Goal: Find specific page/section: Find specific page/section

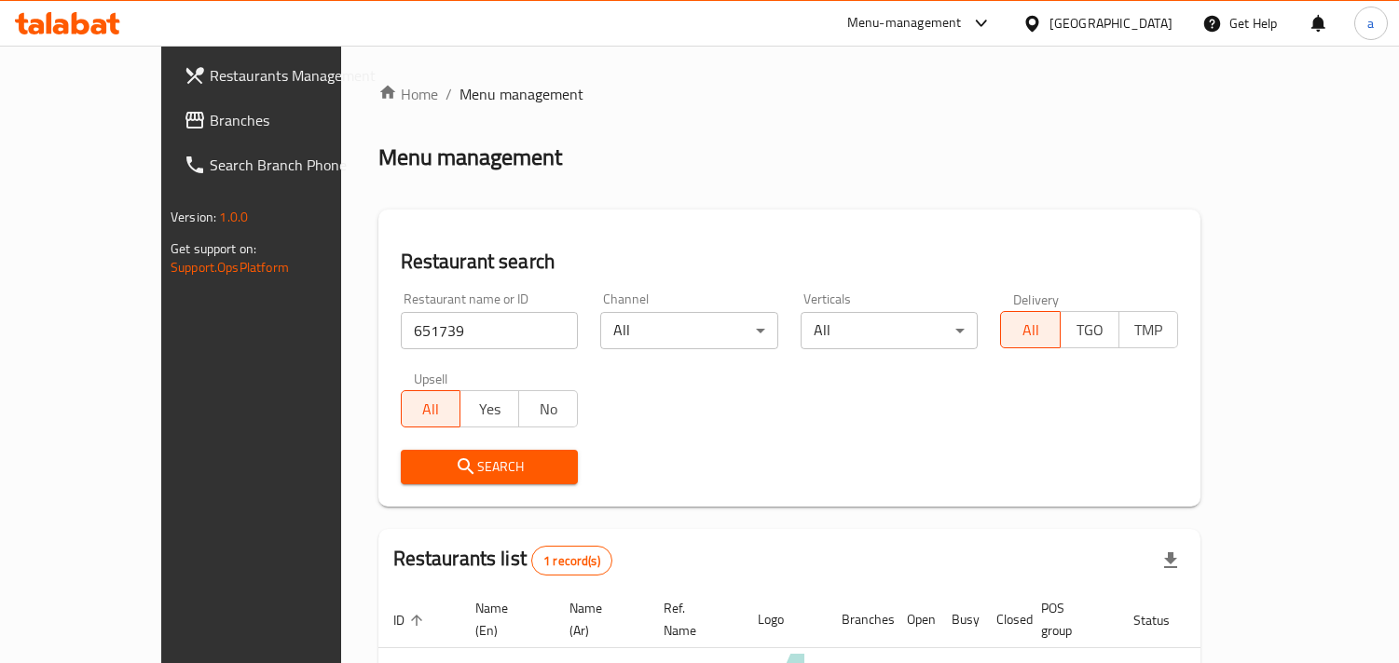
scroll to position [131, 0]
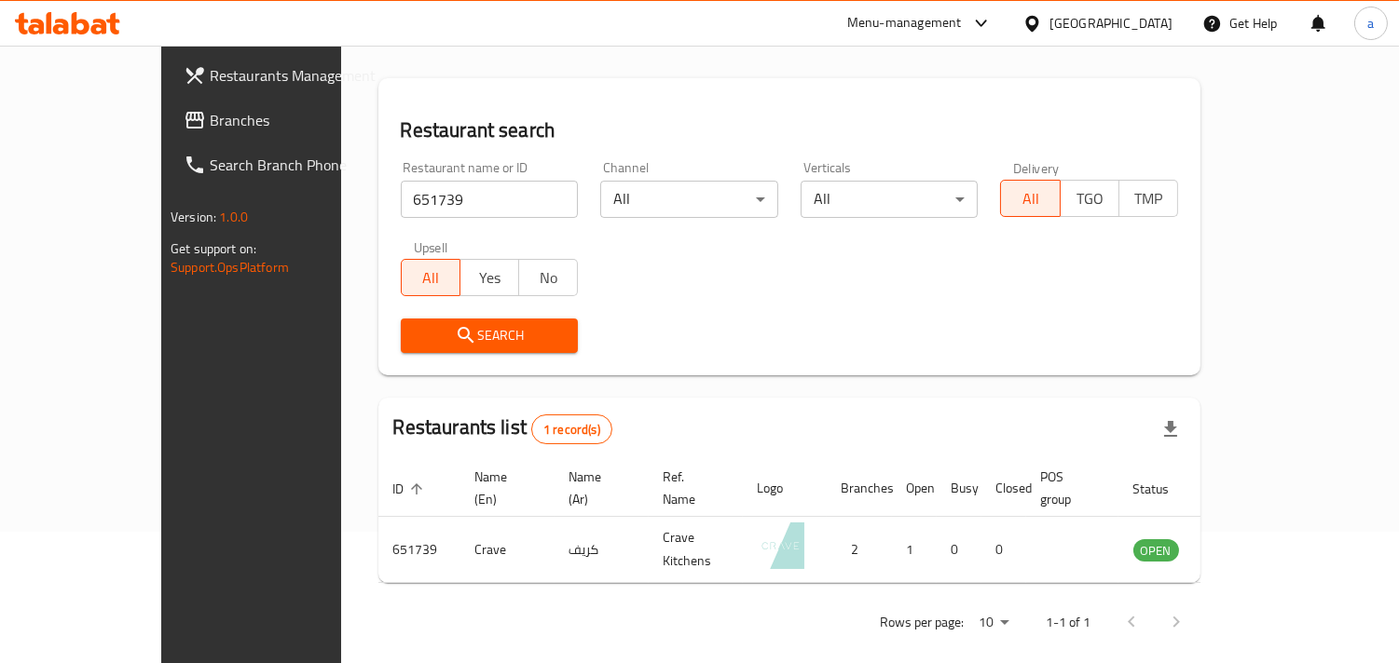
click at [1042, 21] on icon at bounding box center [1032, 24] width 20 height 20
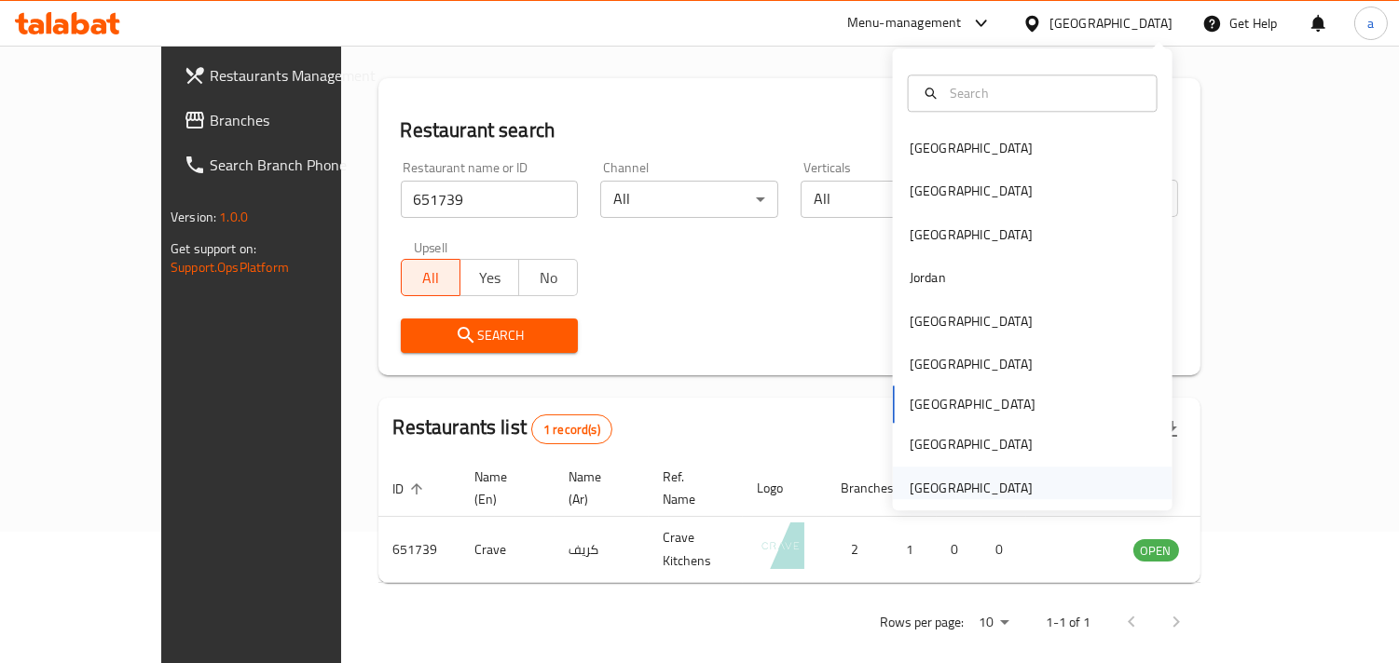
click at [913, 483] on div "United Arab Emirates" at bounding box center [970, 488] width 123 height 21
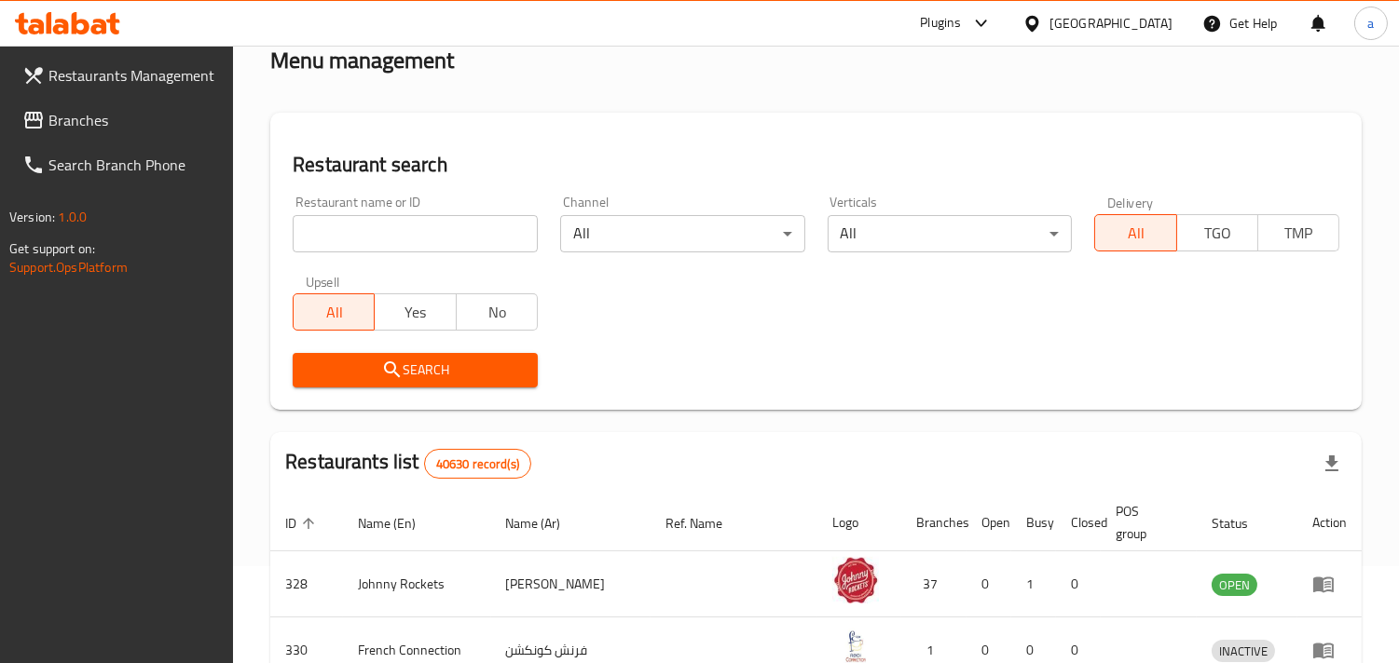
scroll to position [131, 0]
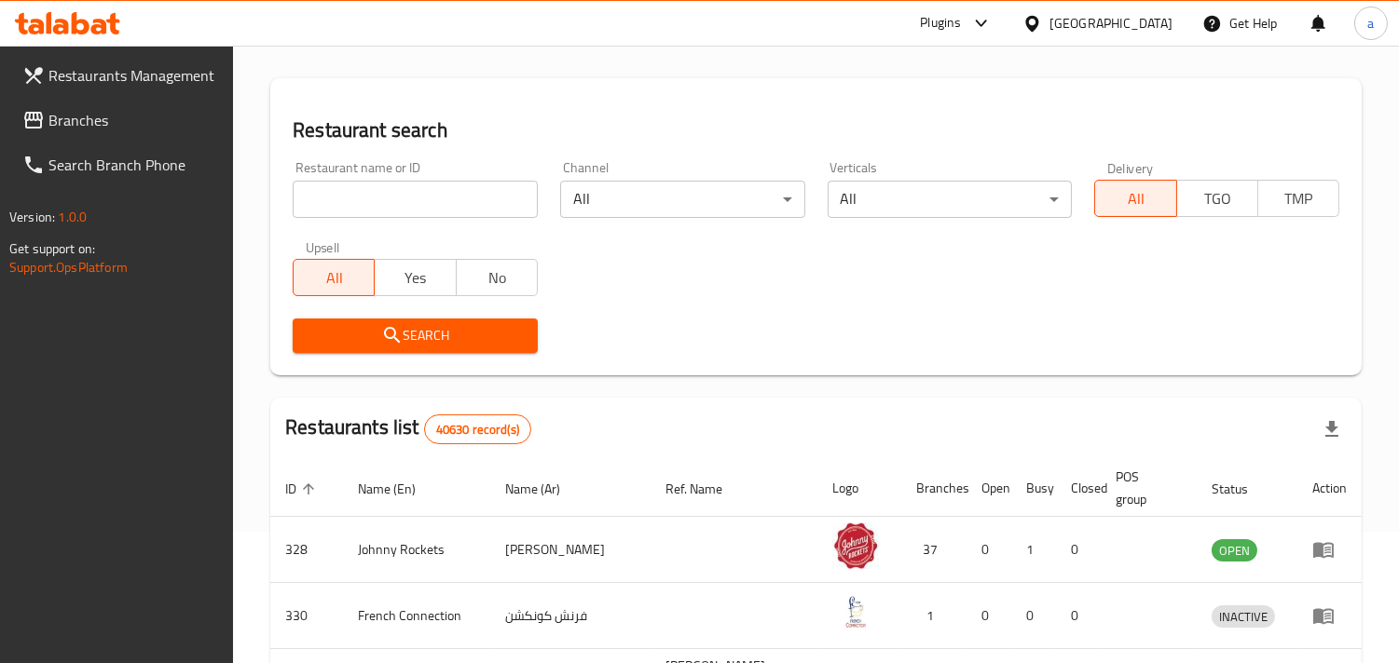
click at [438, 203] on input "search" at bounding box center [415, 199] width 245 height 37
paste input "761293"
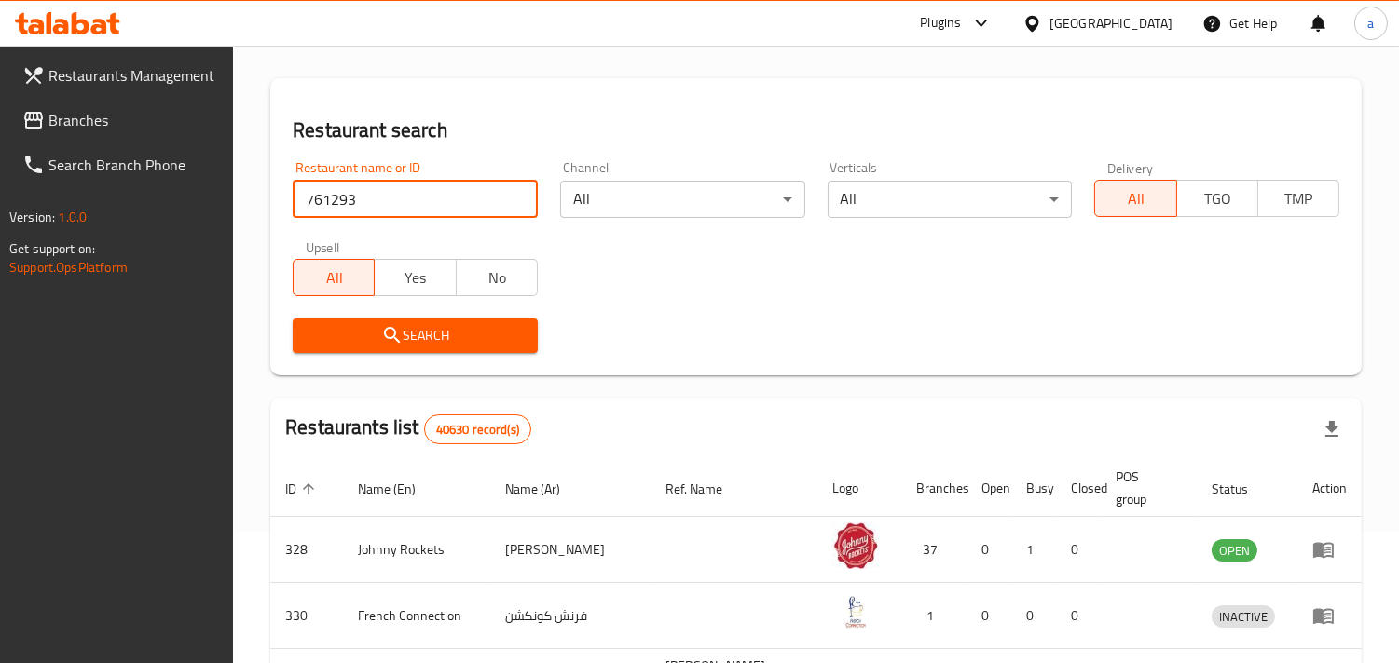
type input "761293"
click at [106, 115] on span "Branches" at bounding box center [133, 120] width 171 height 22
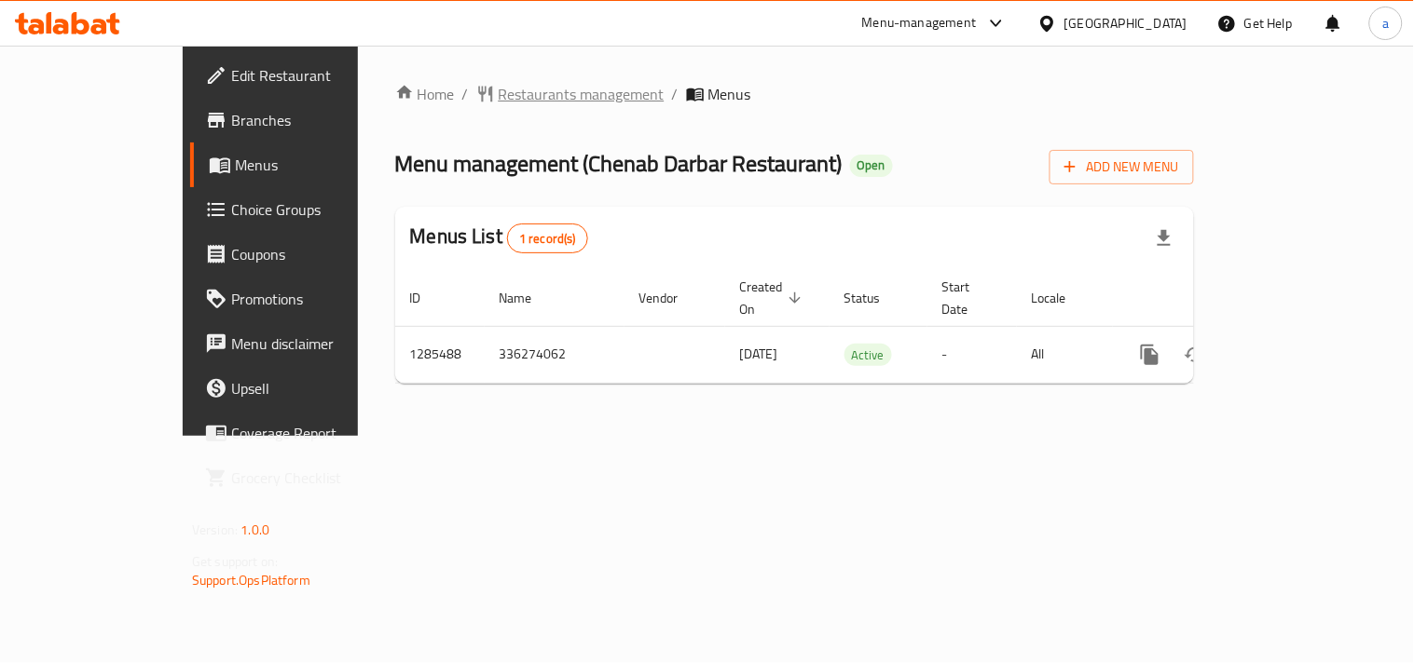
click at [499, 95] on span "Restaurants management" at bounding box center [582, 94] width 166 height 22
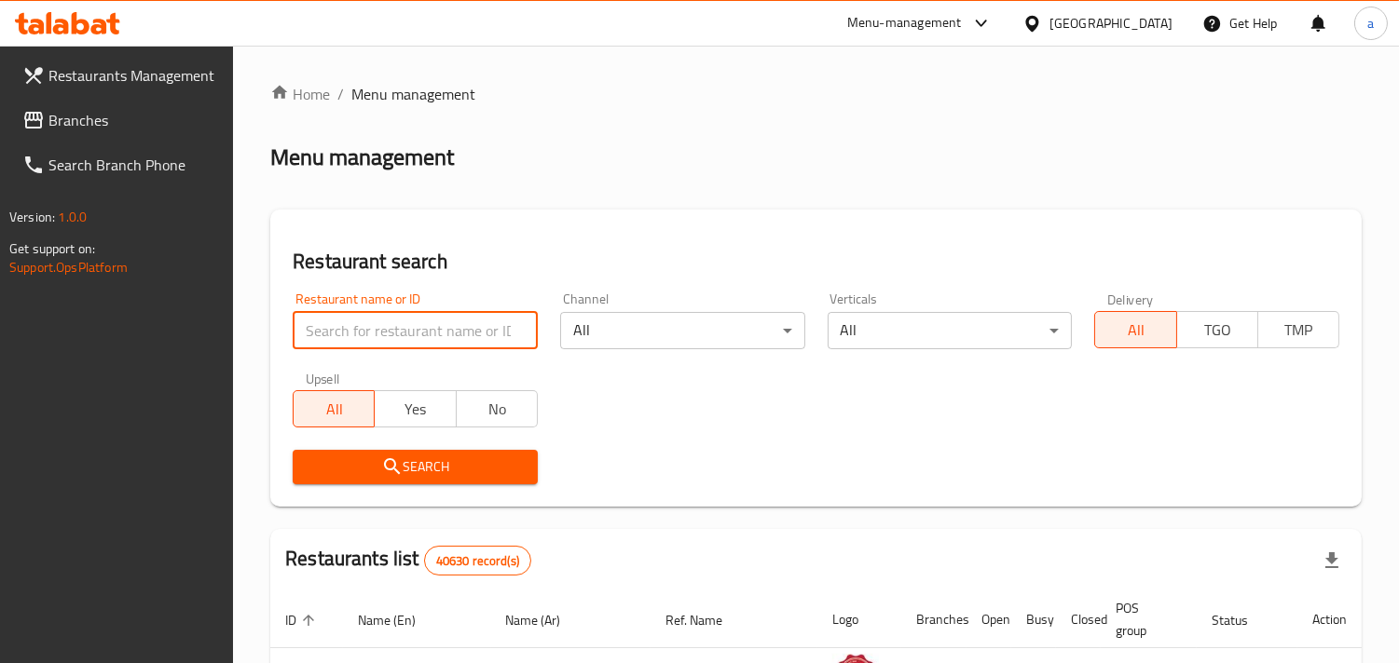
click at [338, 328] on input "search" at bounding box center [415, 330] width 245 height 37
paste input "695806"
type input "695806"
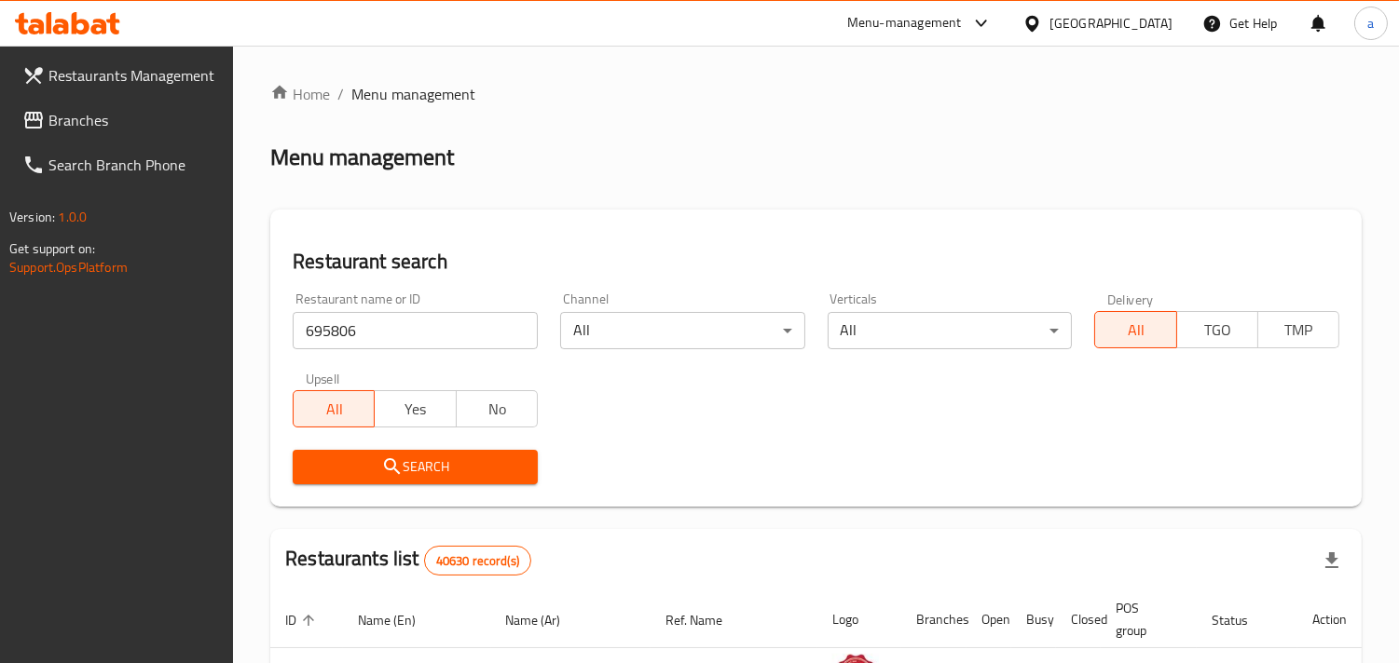
click at [351, 464] on span "Search" at bounding box center [415, 467] width 215 height 23
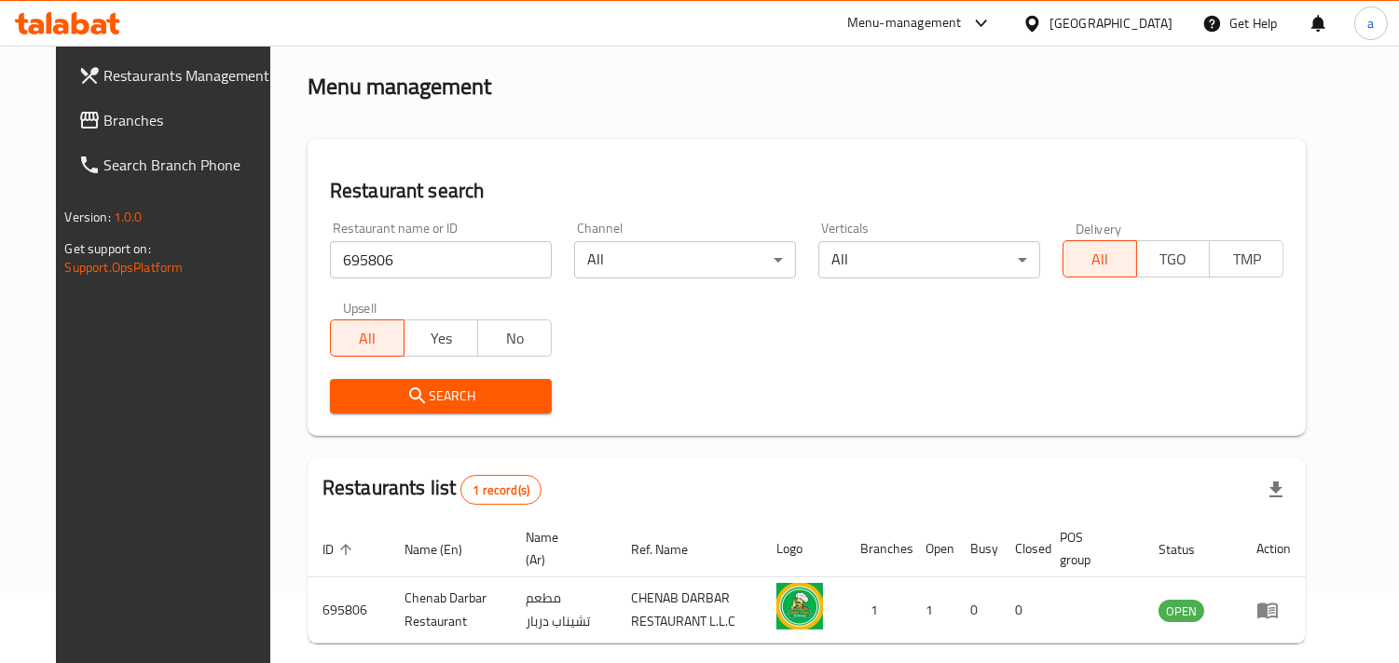
scroll to position [152, 0]
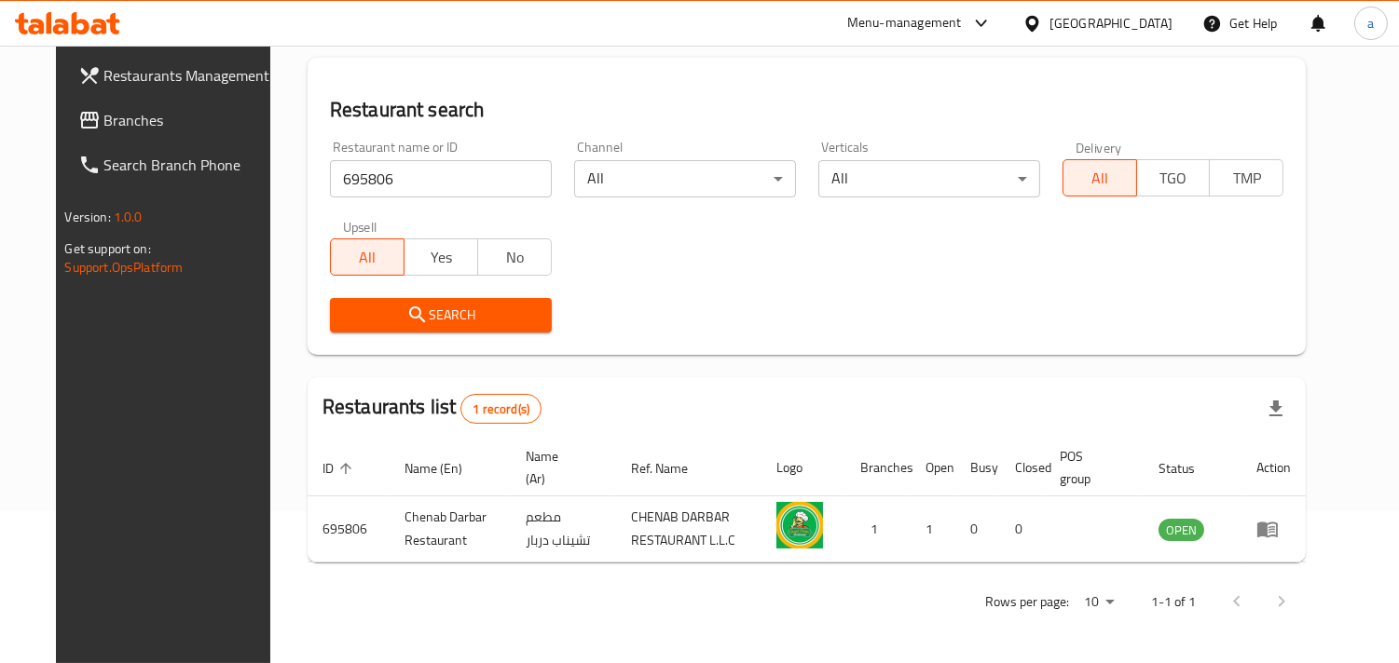
click at [1038, 19] on icon at bounding box center [1031, 23] width 13 height 16
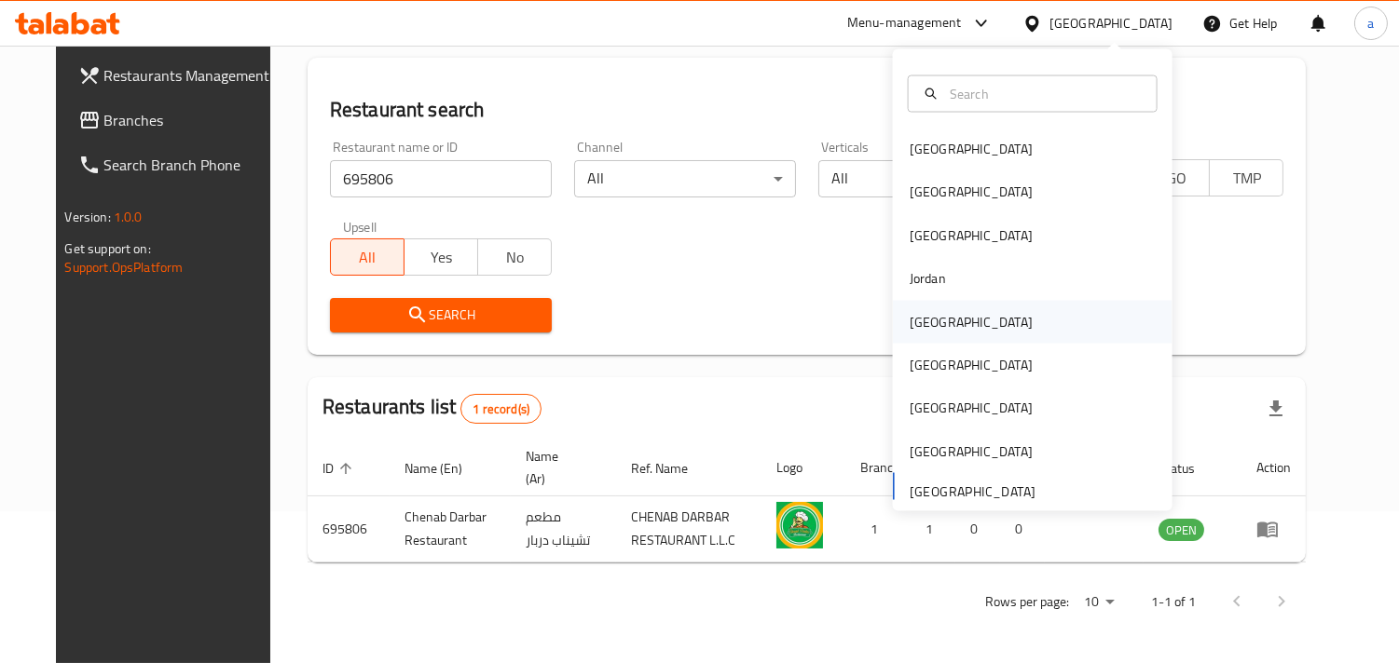
click at [915, 322] on div "Kuwait" at bounding box center [970, 321] width 123 height 21
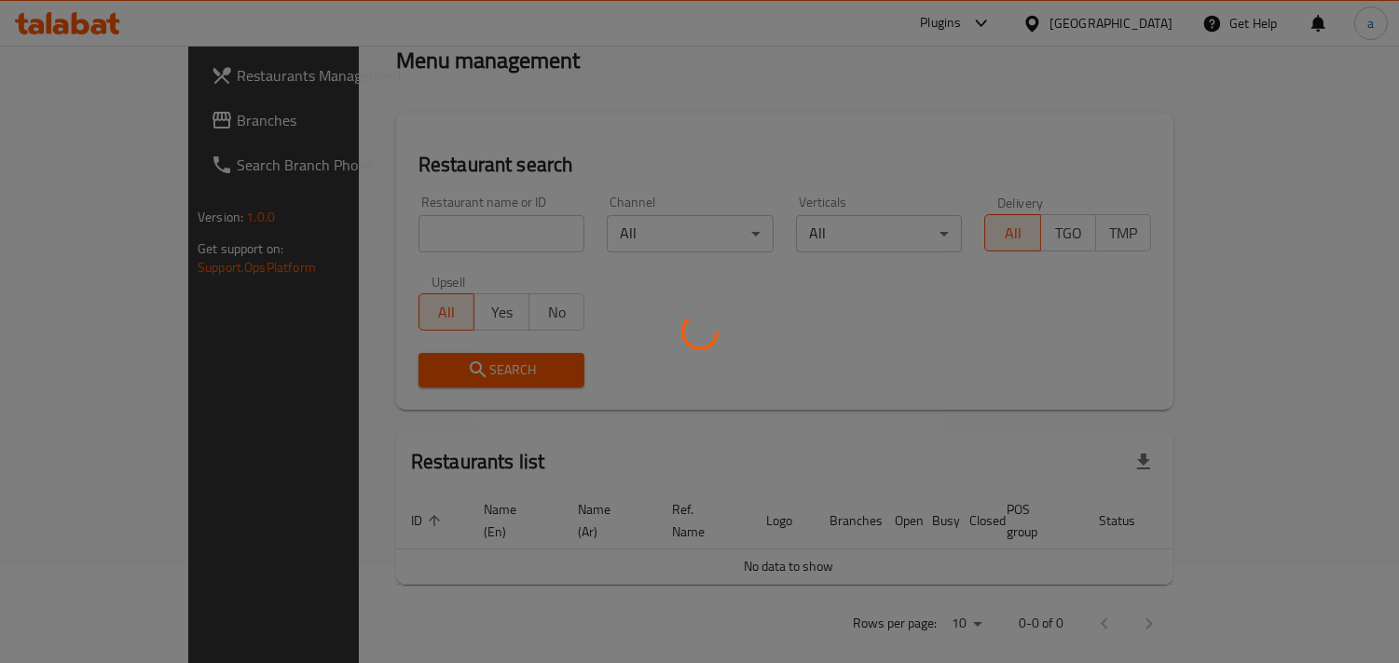
scroll to position [152, 0]
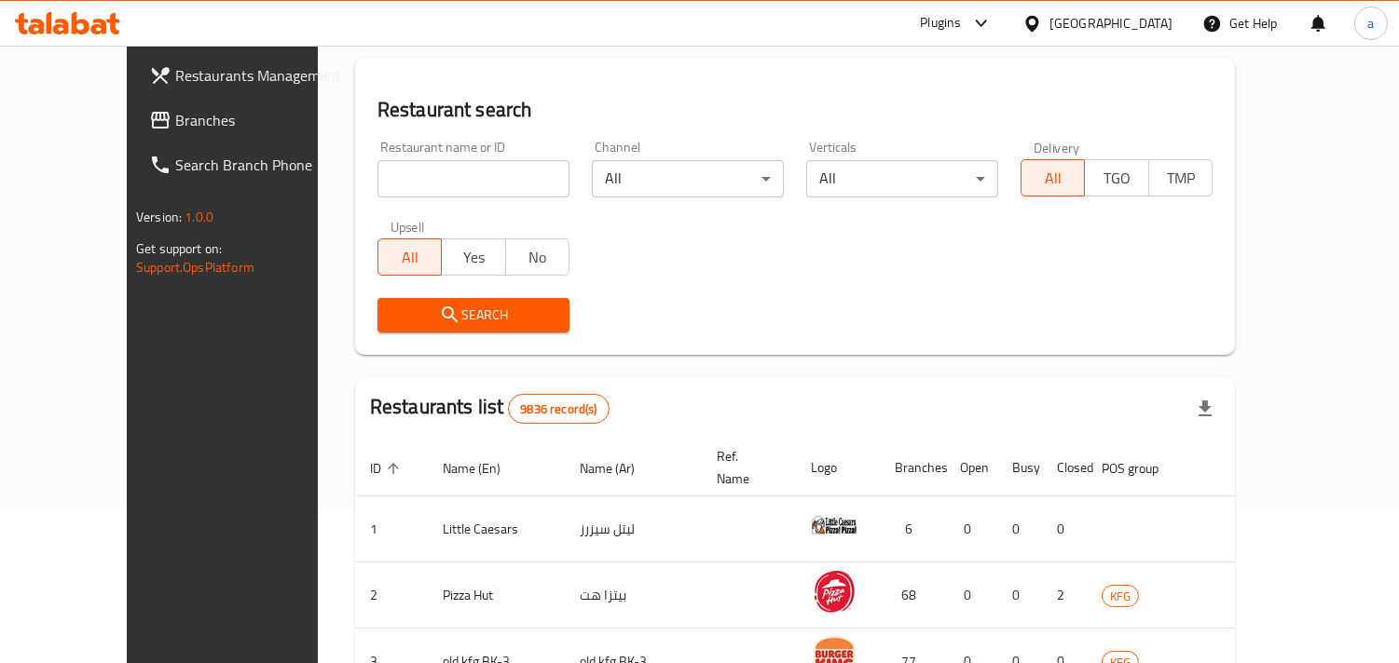
click at [175, 119] on span "Branches" at bounding box center [260, 120] width 171 height 22
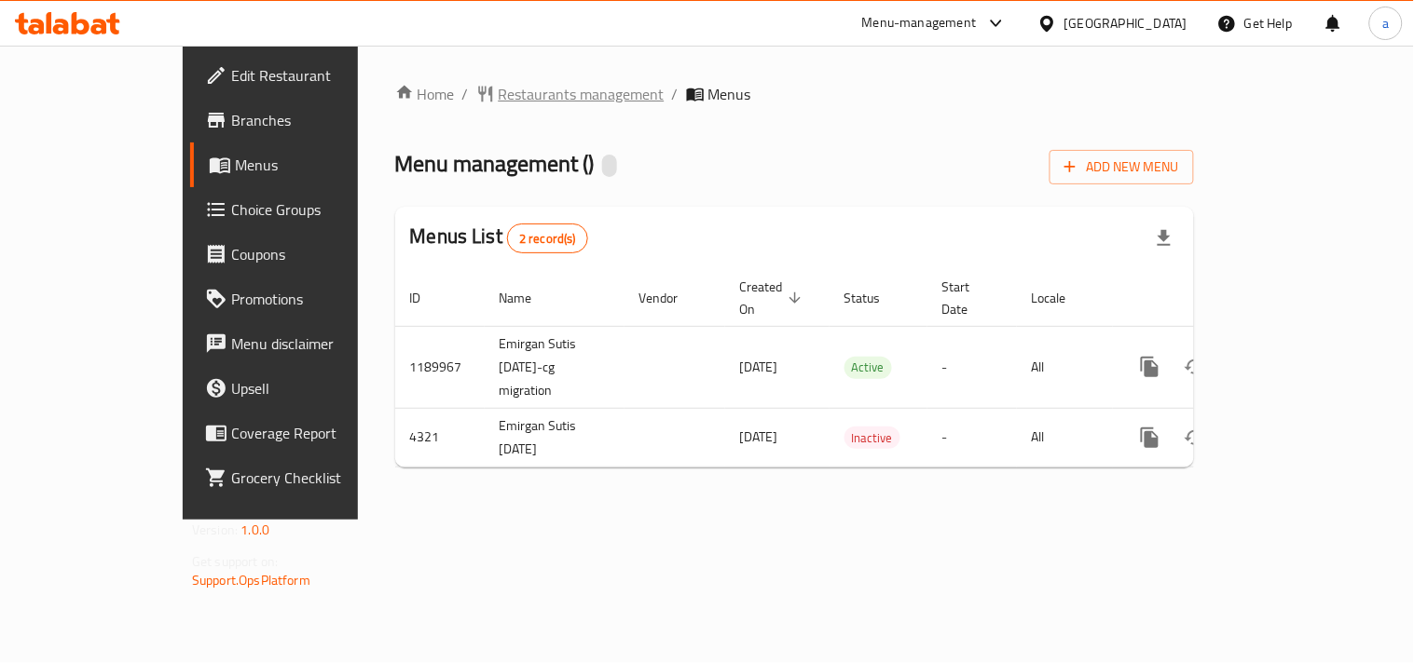
click at [499, 97] on span "Restaurants management" at bounding box center [582, 94] width 166 height 22
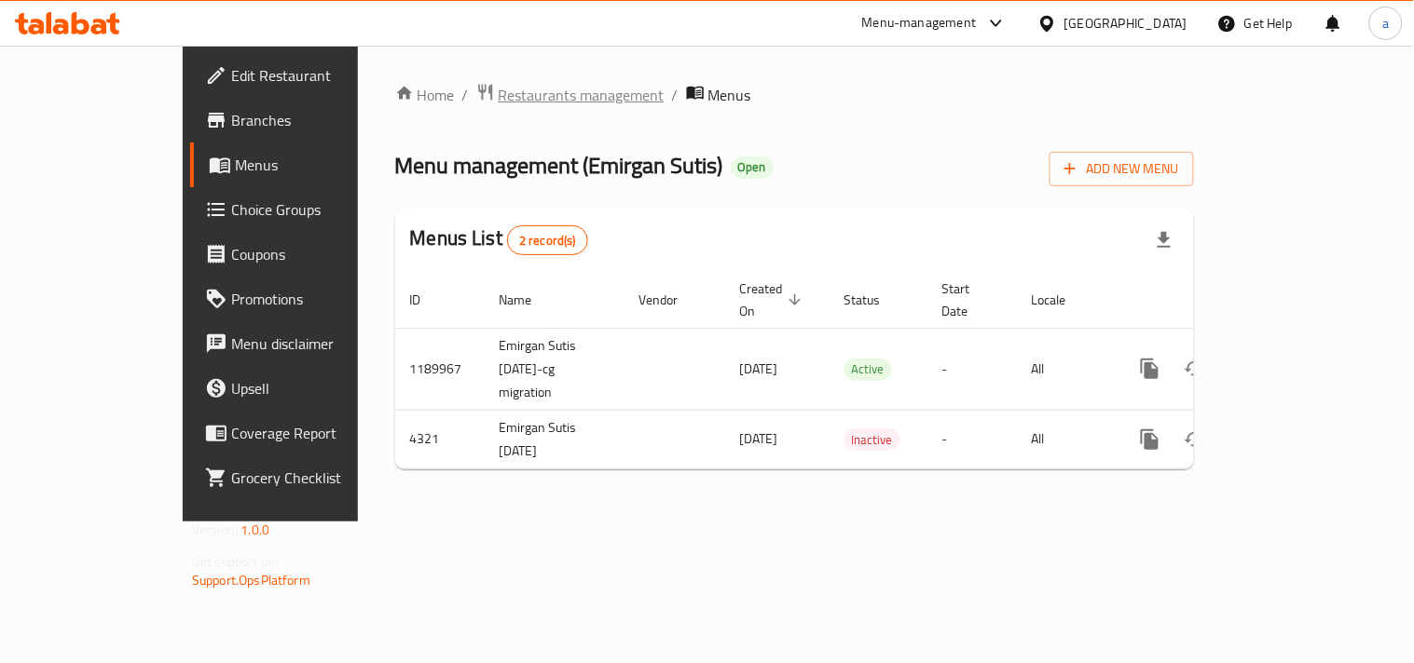
click at [499, 90] on span "Restaurants management" at bounding box center [582, 95] width 166 height 22
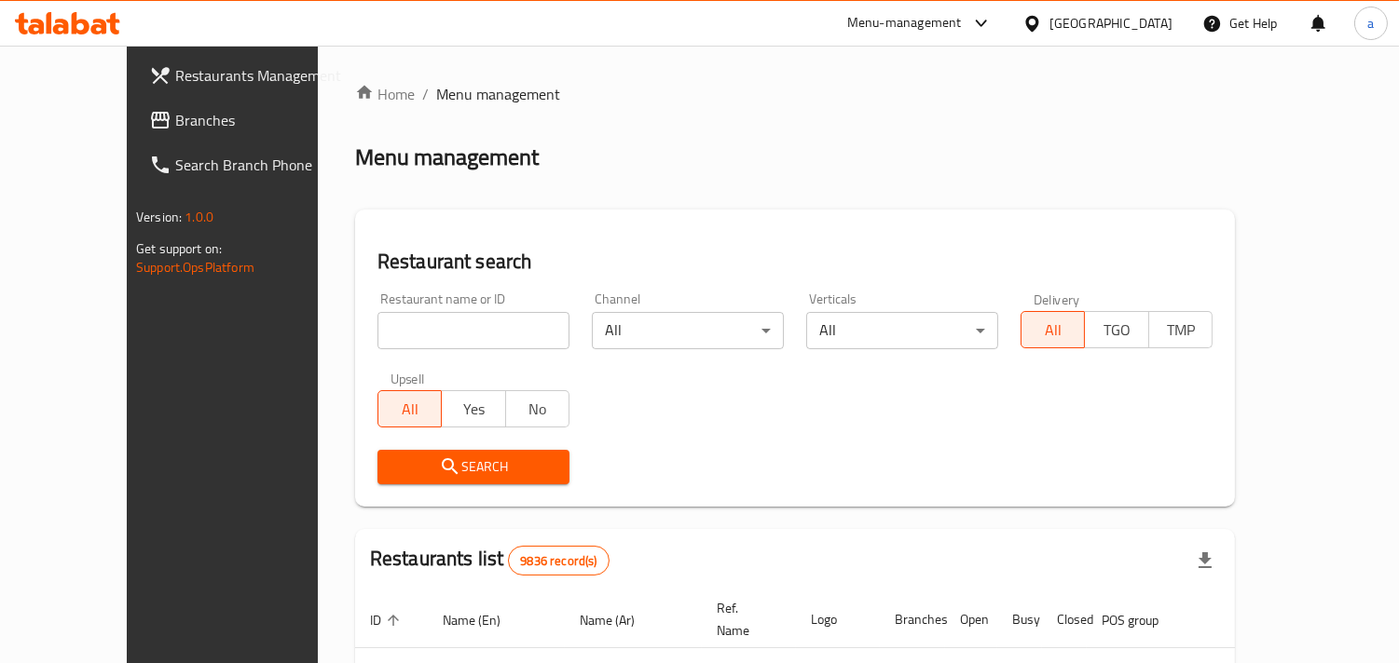
click at [377, 334] on input "search" at bounding box center [473, 330] width 192 height 37
paste input "2744"
type input "2744"
click at [392, 457] on span "Search" at bounding box center [473, 467] width 162 height 23
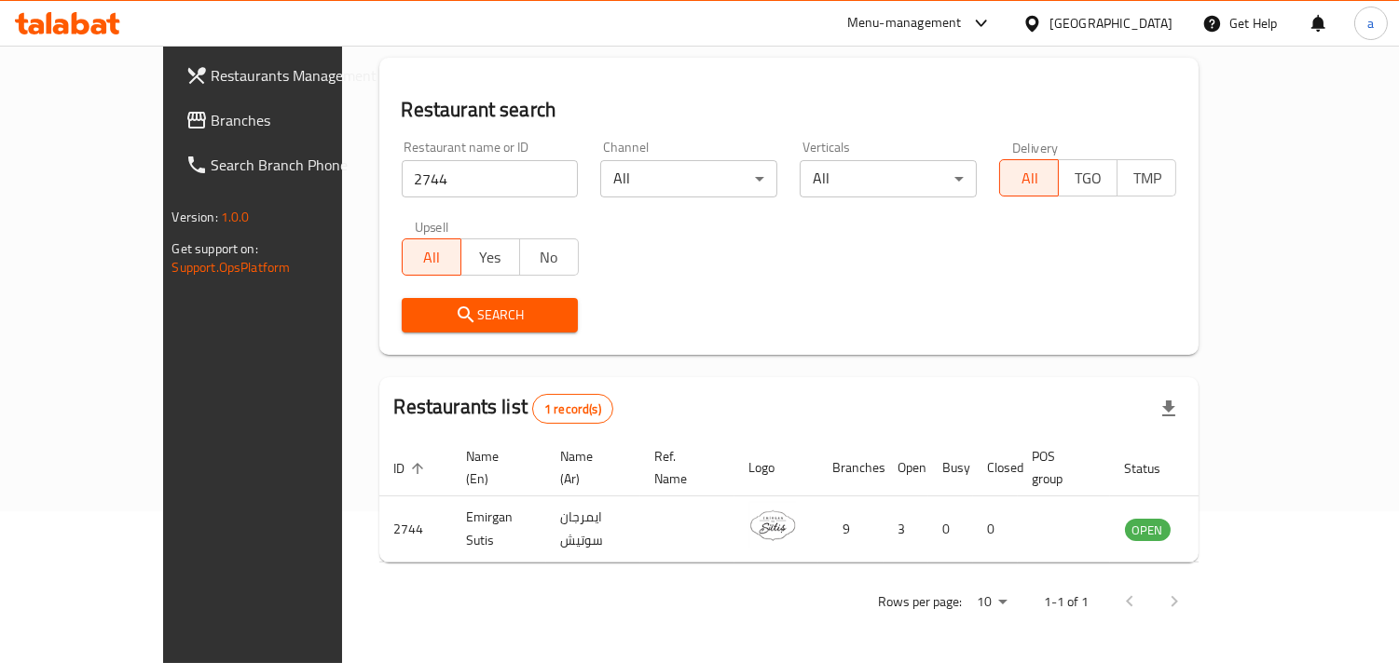
scroll to position [131, 0]
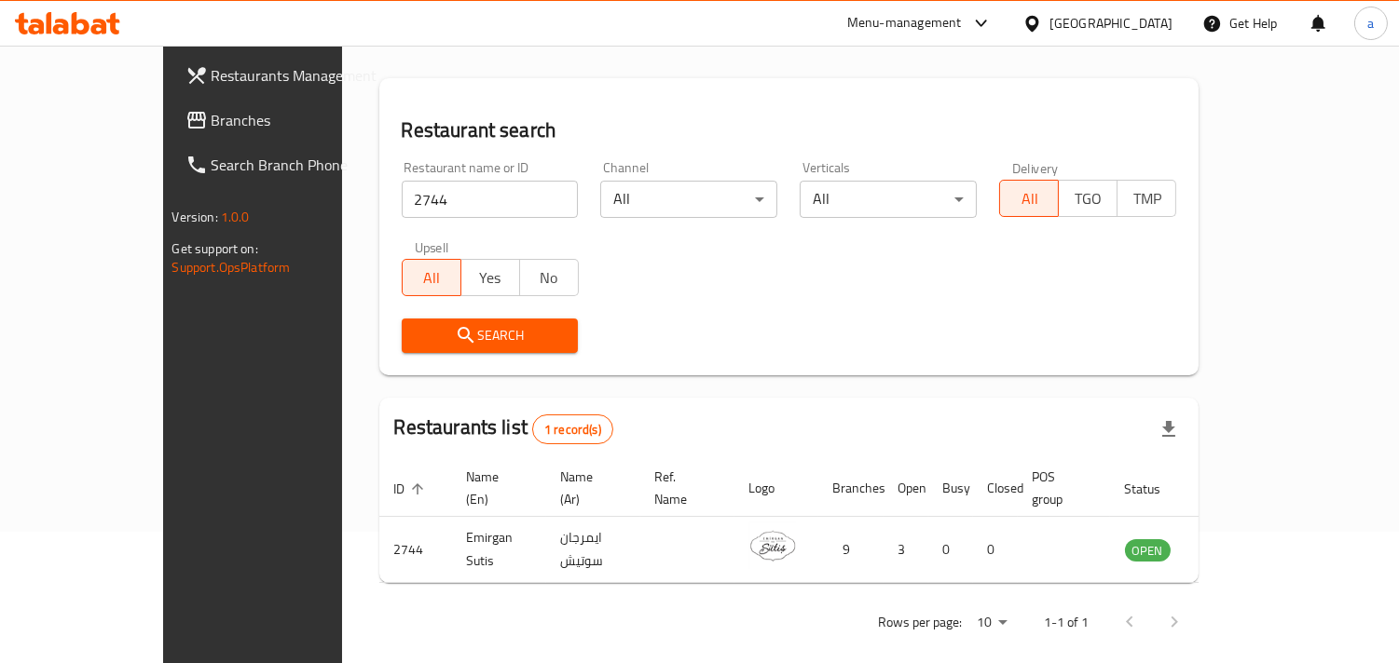
click at [1141, 21] on div "Kuwait" at bounding box center [1110, 23] width 123 height 21
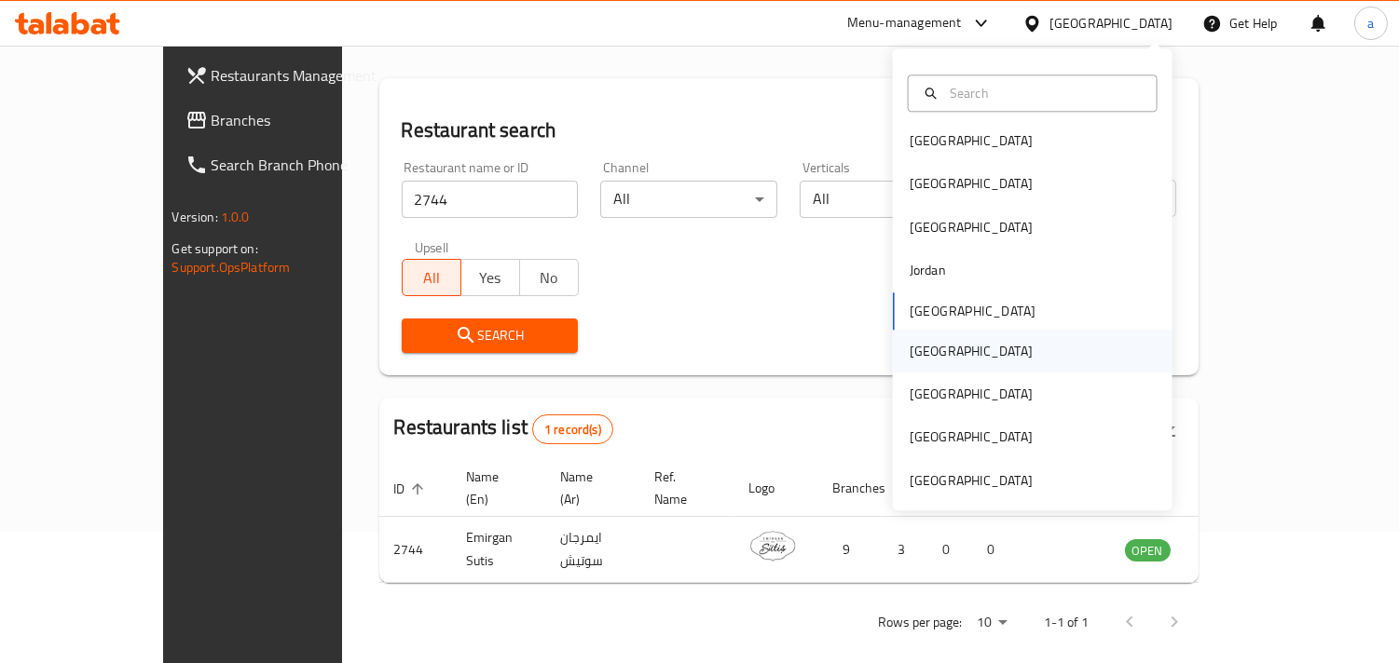
scroll to position [10, 0]
click at [954, 468] on div "[GEOGRAPHIC_DATA]" at bounding box center [970, 478] width 123 height 21
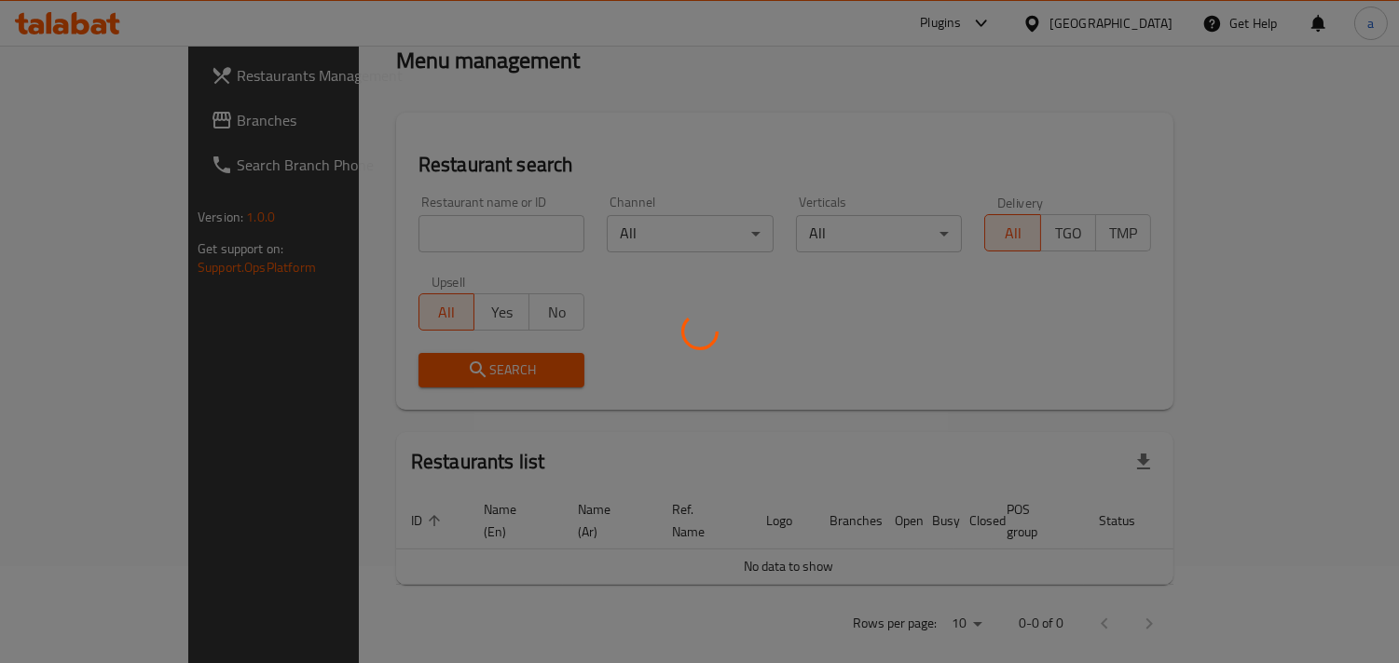
scroll to position [131, 0]
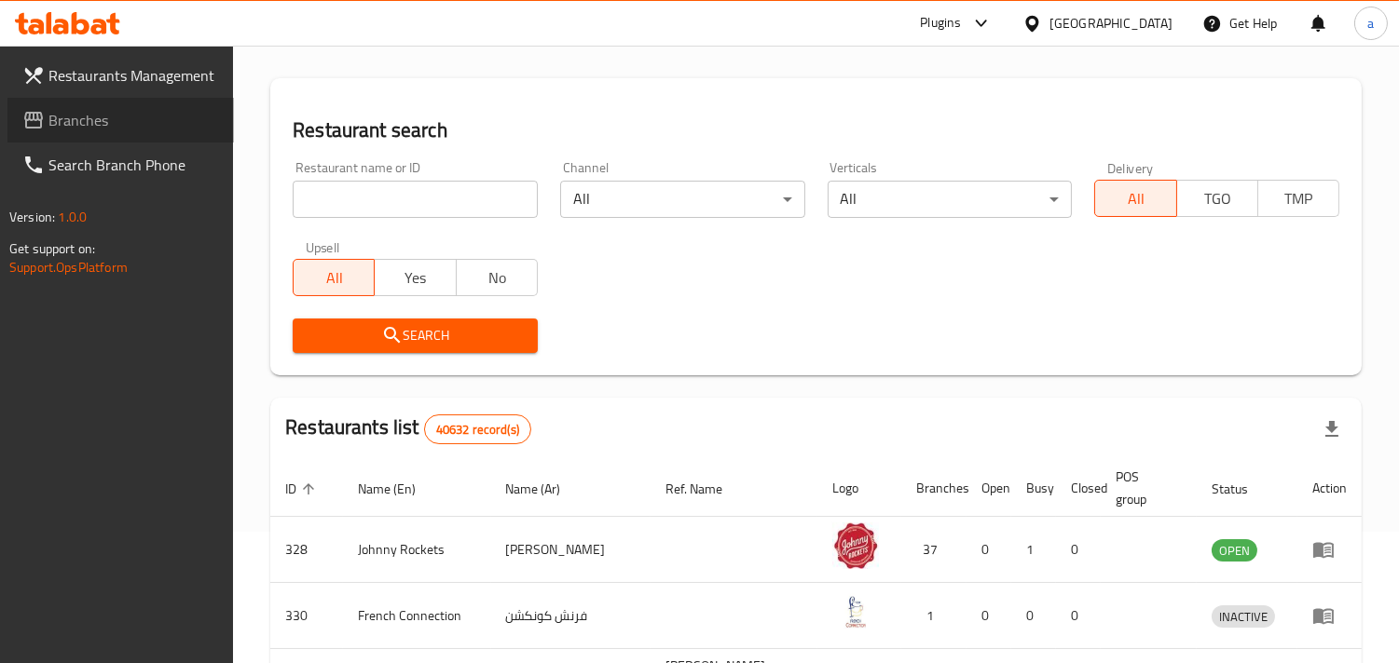
click at [73, 116] on span "Branches" at bounding box center [133, 120] width 171 height 22
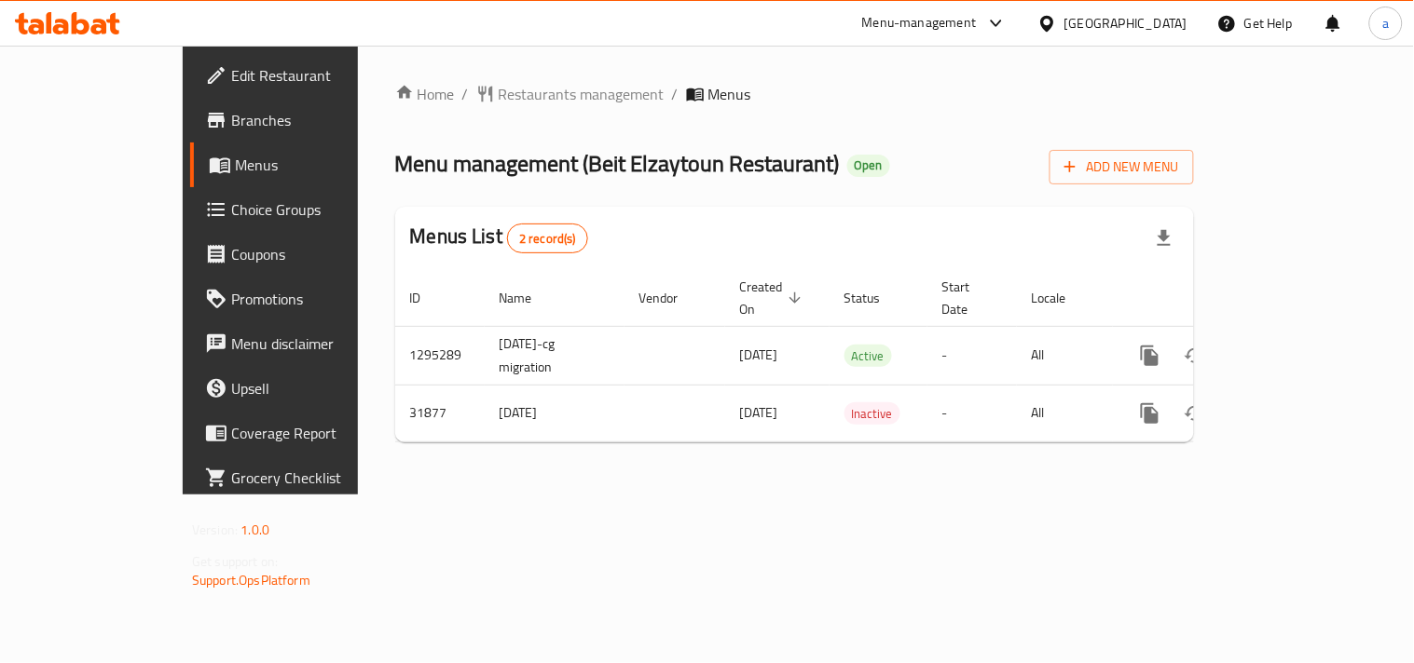
click at [499, 90] on span "Restaurants management" at bounding box center [582, 94] width 166 height 22
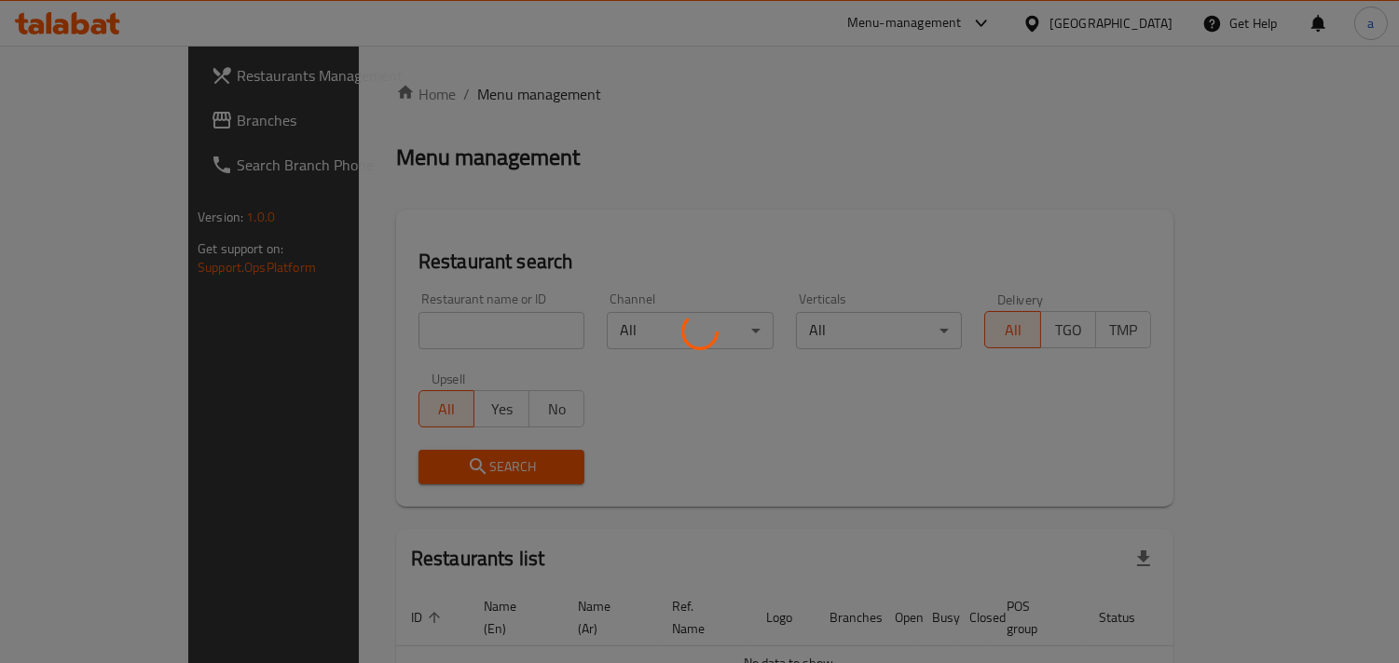
click at [403, 335] on div at bounding box center [699, 331] width 1399 height 663
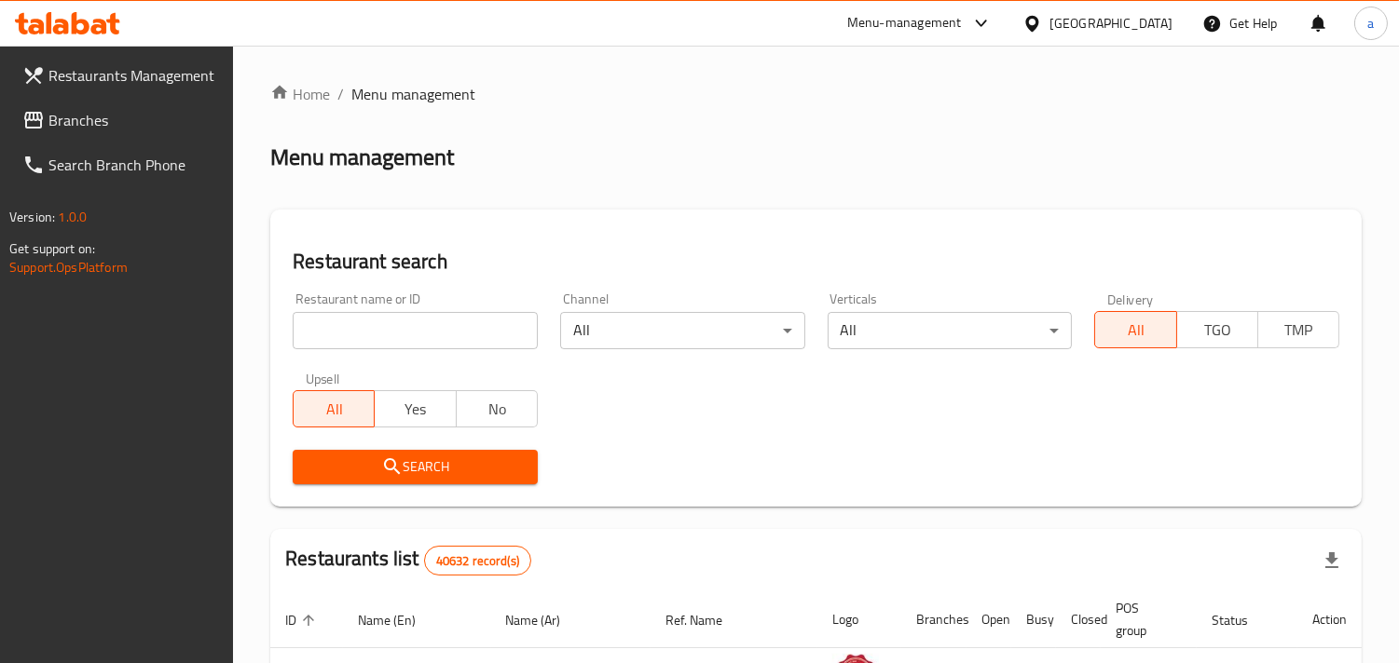
click at [403, 335] on input "search" at bounding box center [415, 330] width 245 height 37
paste input "16325"
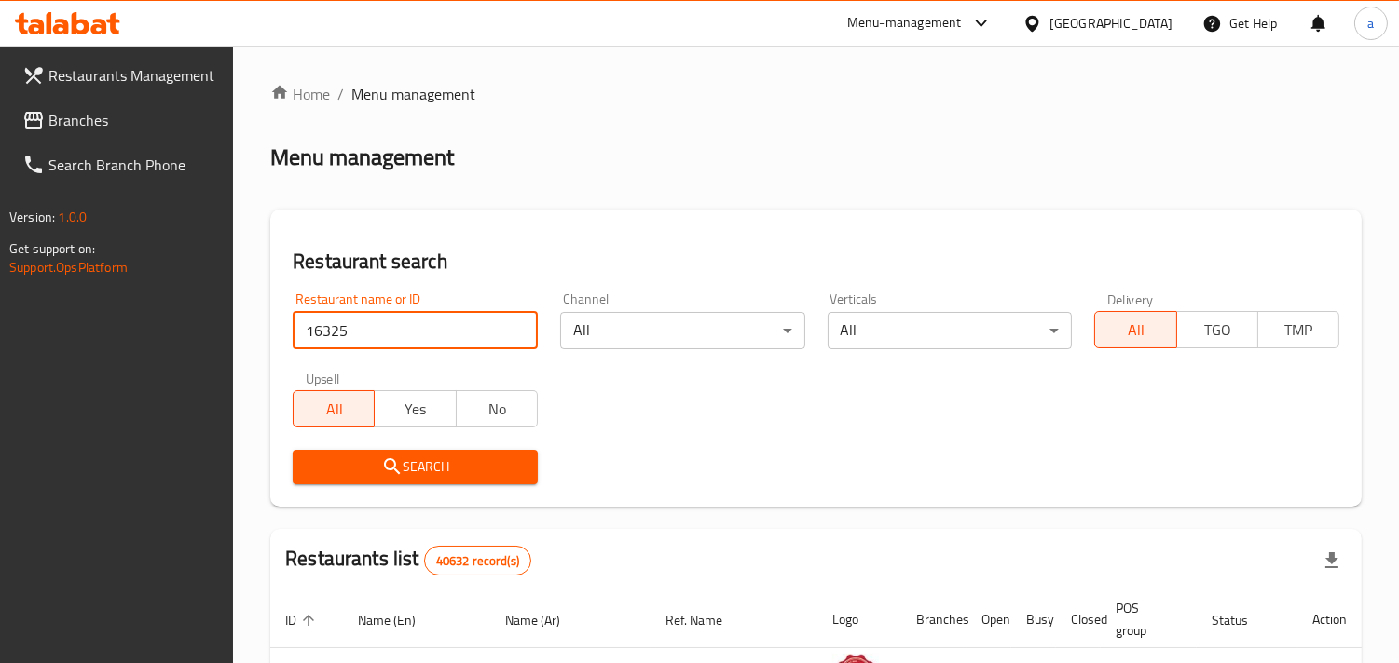
type input "16325"
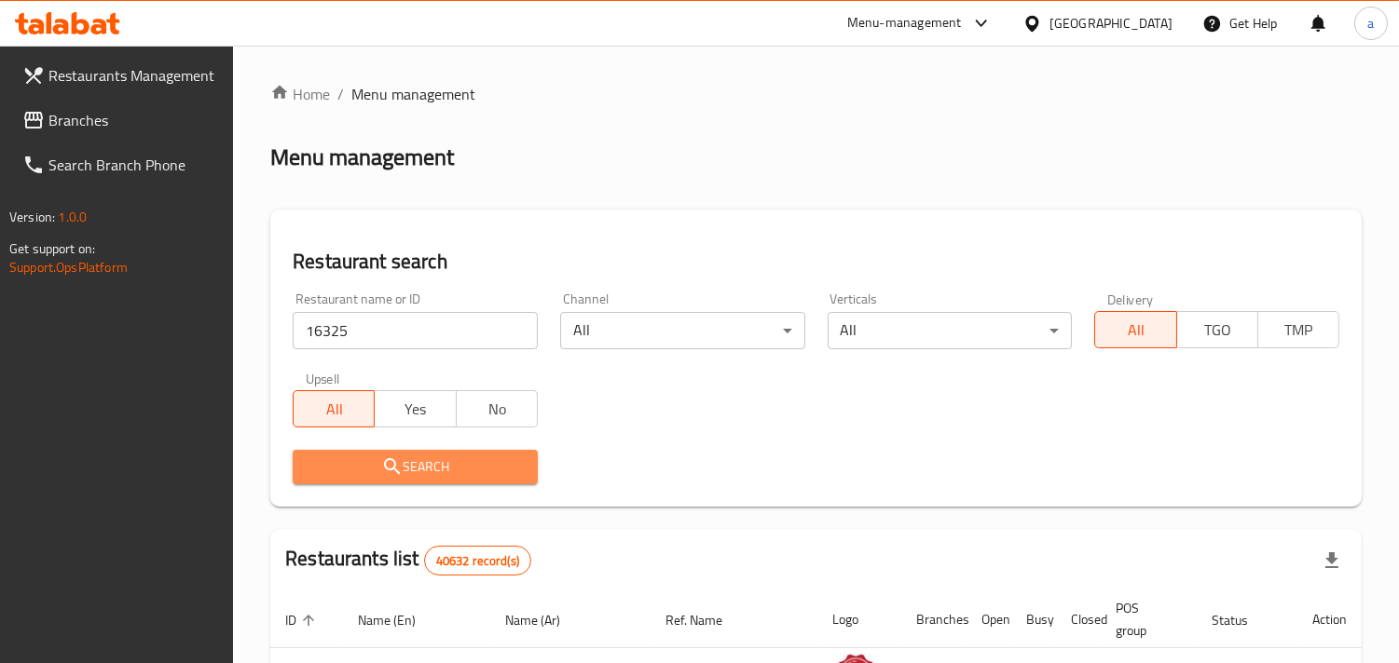
click at [385, 472] on icon "submit" at bounding box center [392, 467] width 22 height 22
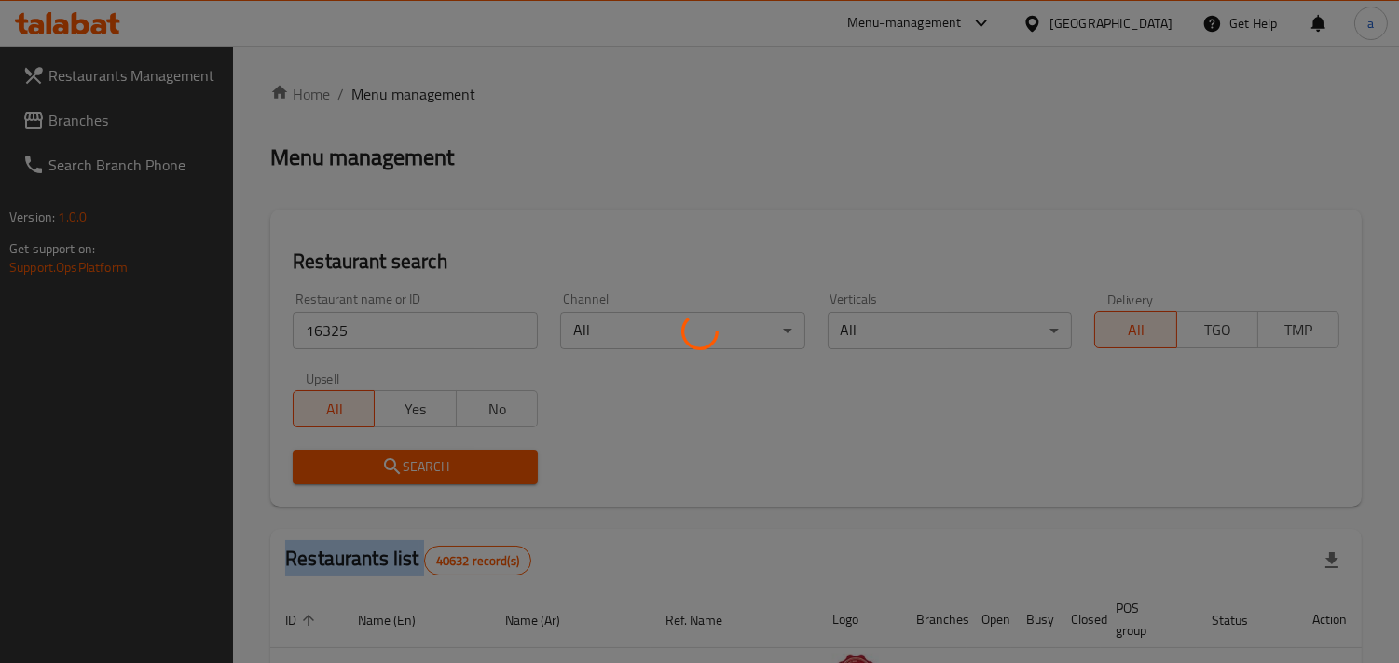
click at [385, 472] on div at bounding box center [699, 331] width 1399 height 663
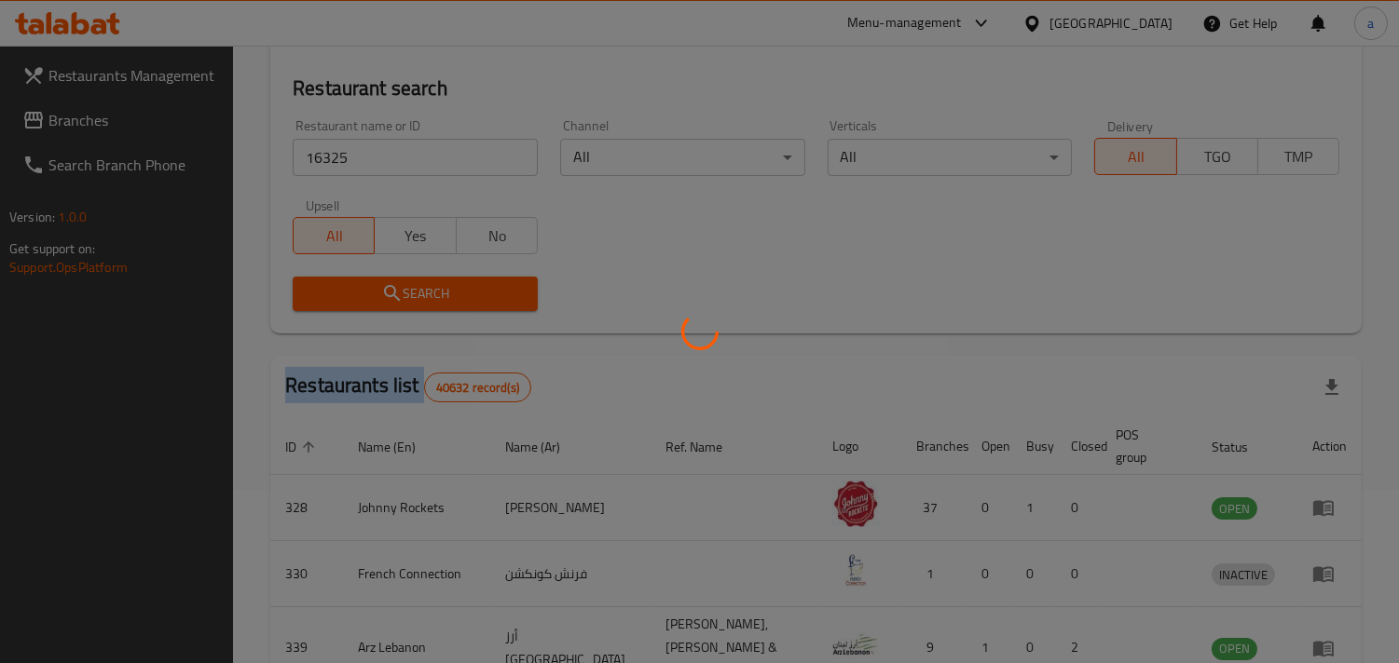
scroll to position [131, 0]
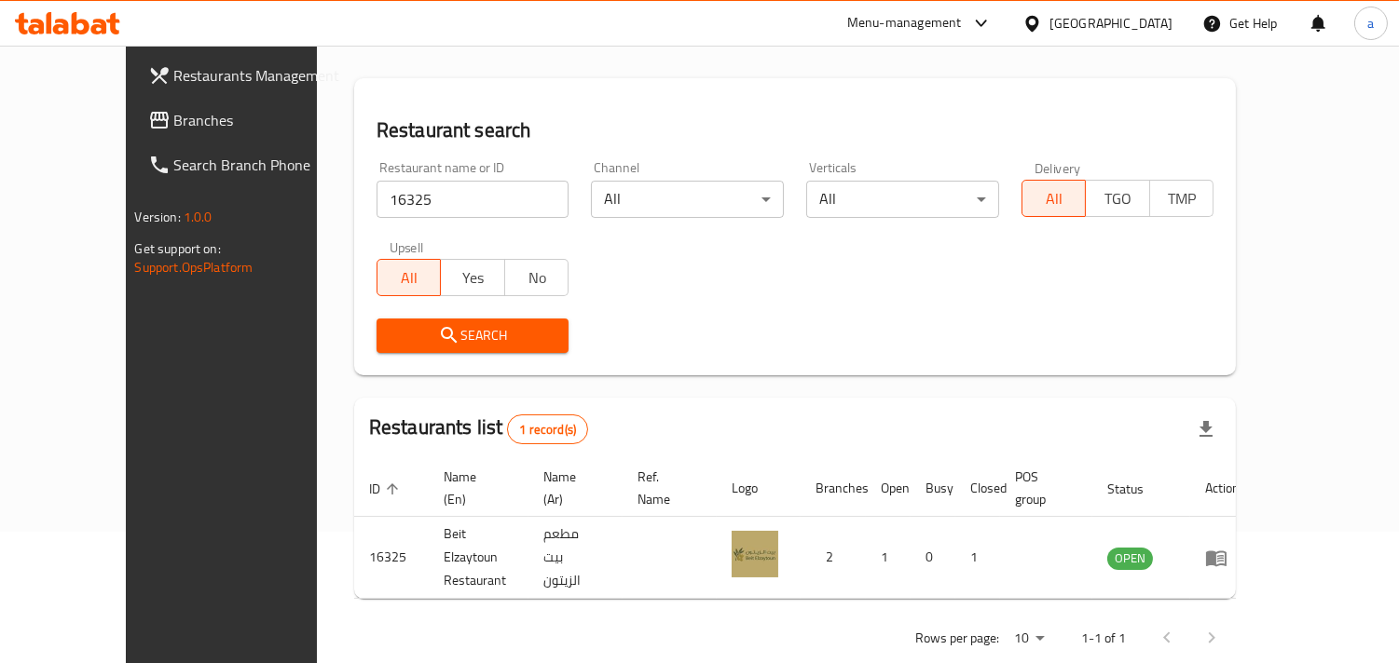
click at [1098, 13] on div "[GEOGRAPHIC_DATA]" at bounding box center [1110, 23] width 123 height 21
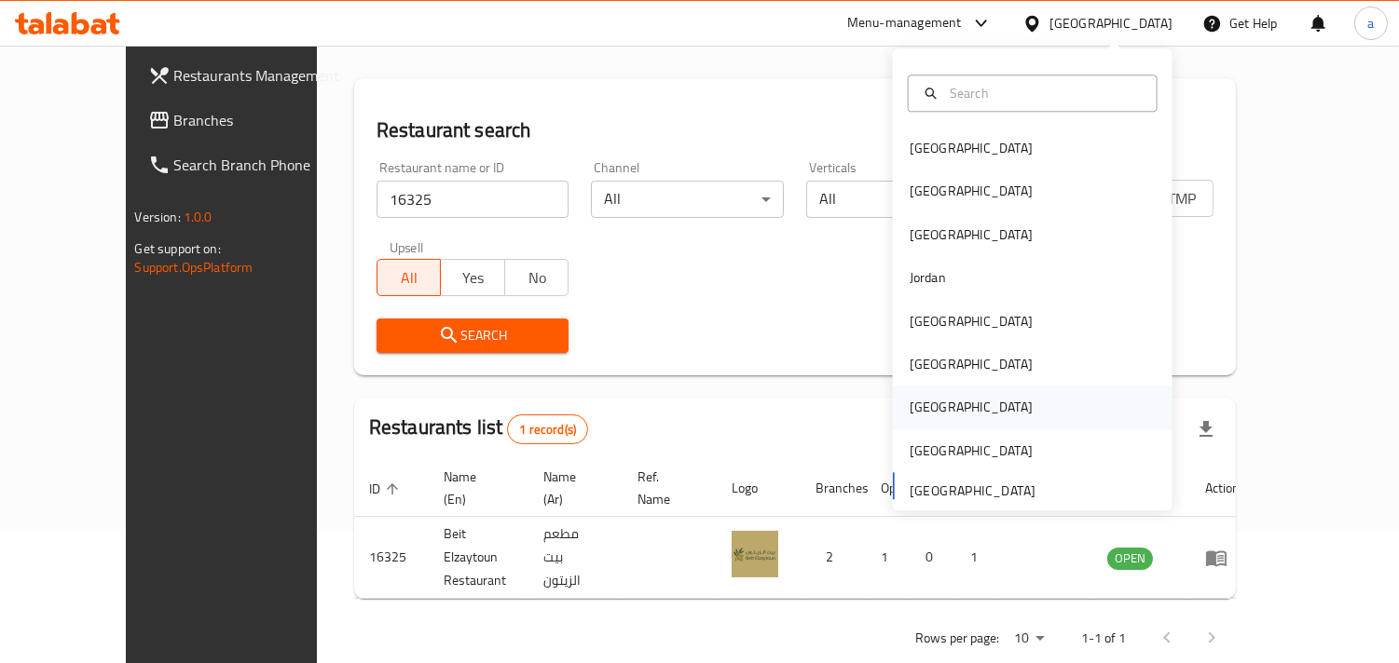
click at [928, 414] on div "[GEOGRAPHIC_DATA]" at bounding box center [971, 408] width 153 height 43
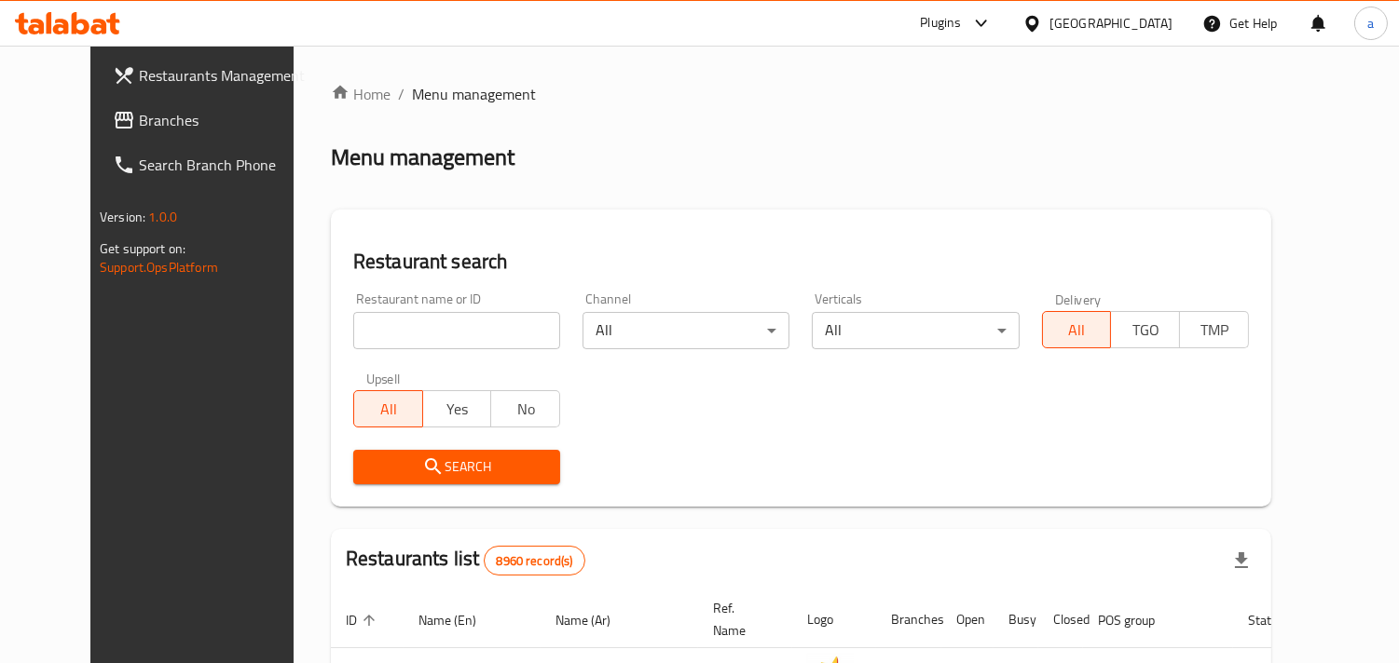
click at [139, 116] on span "Branches" at bounding box center [224, 120] width 171 height 22
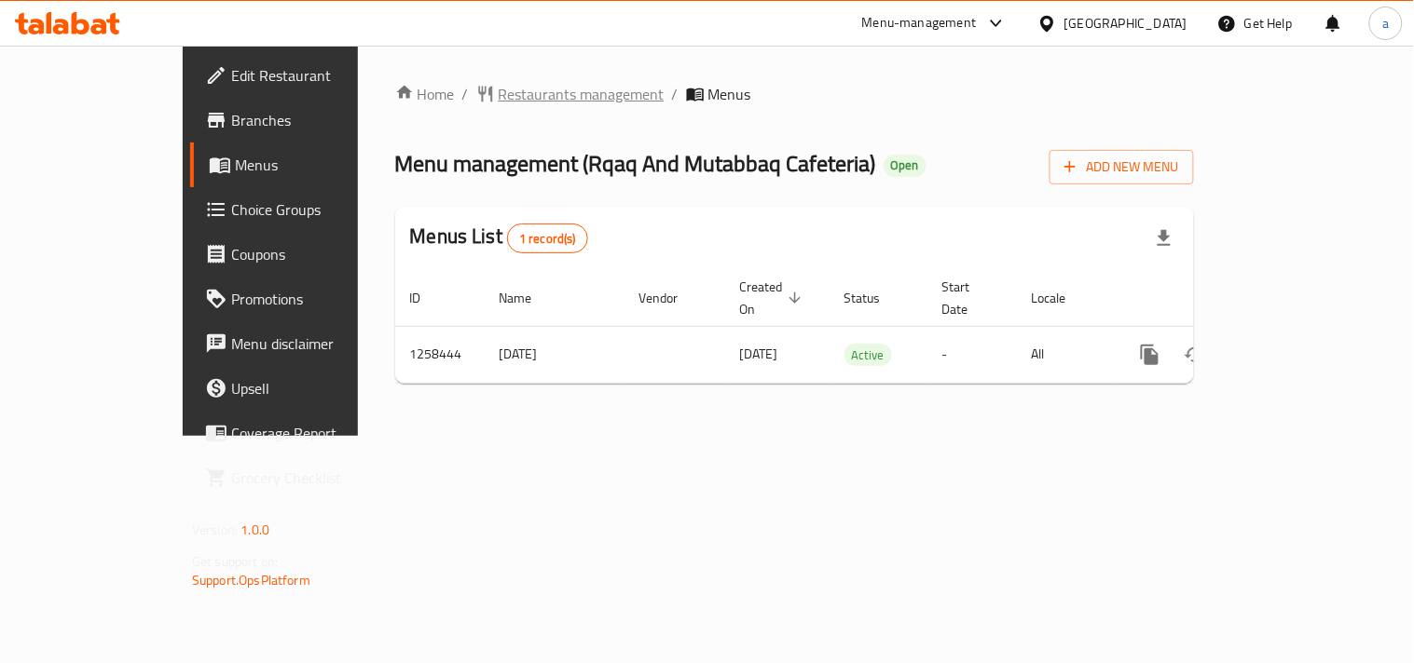
click at [499, 98] on span "Restaurants management" at bounding box center [582, 94] width 166 height 22
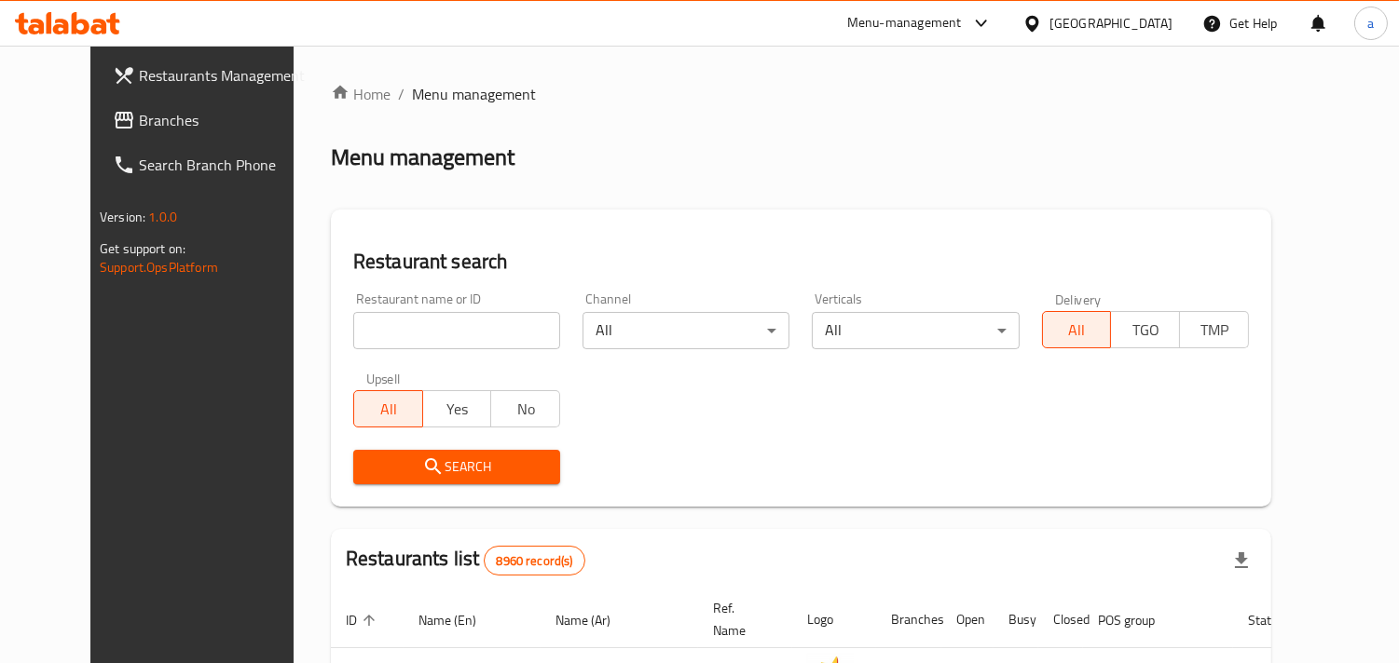
click at [353, 308] on div "Restaurant name or ID Restaurant name or ID" at bounding box center [456, 321] width 207 height 57
click at [353, 331] on input "search" at bounding box center [456, 330] width 207 height 37
paste input "683994"
type input "683994"
click at [353, 480] on button "Search" at bounding box center [456, 467] width 207 height 34
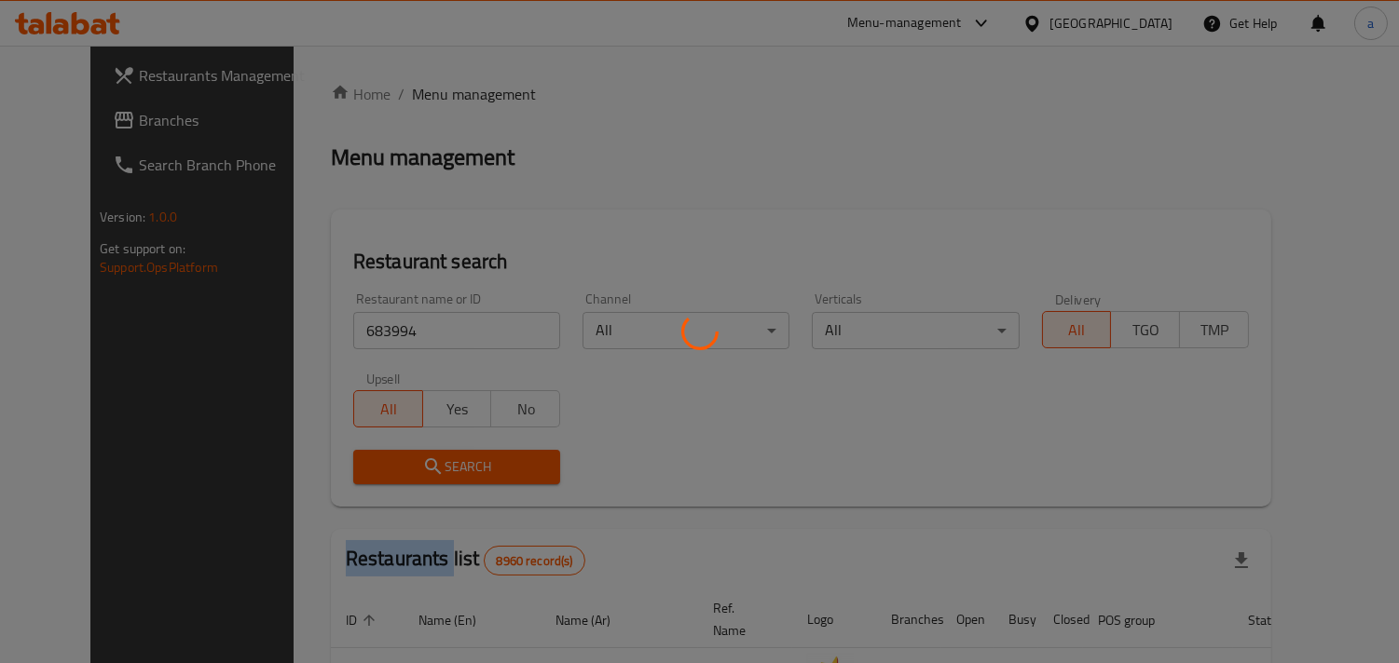
click at [333, 480] on div at bounding box center [699, 331] width 1399 height 663
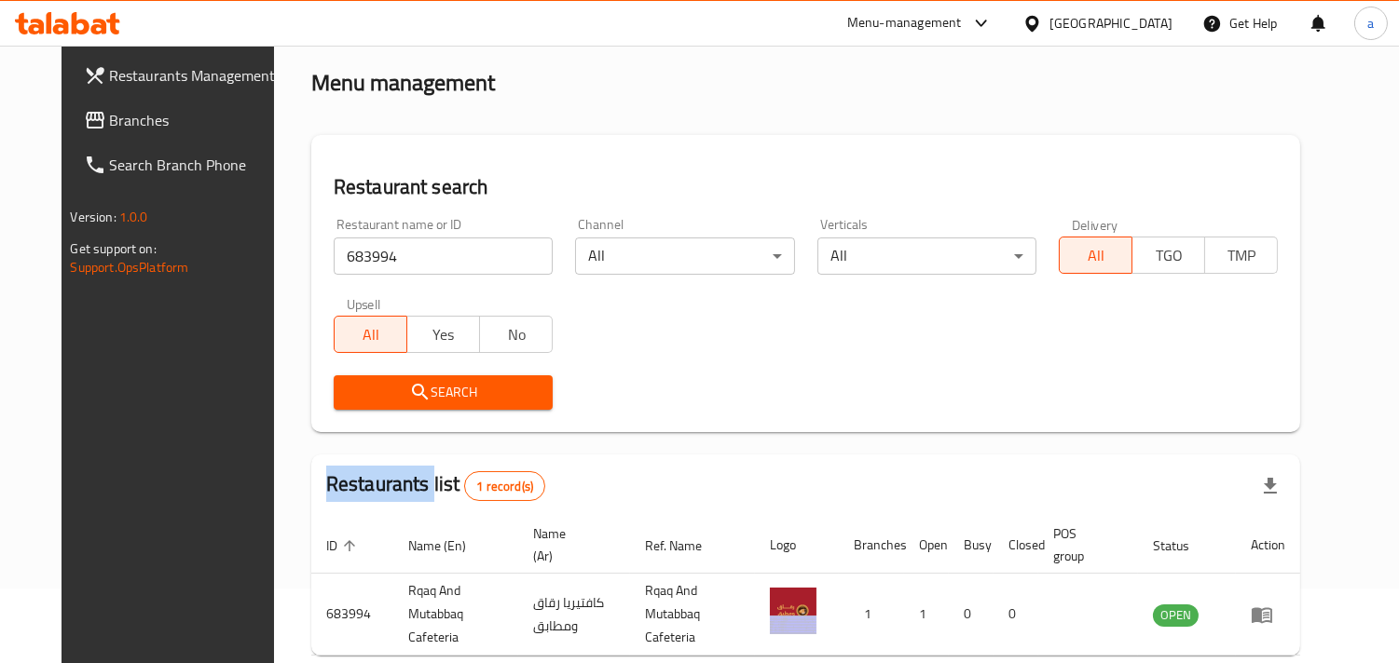
scroll to position [152, 0]
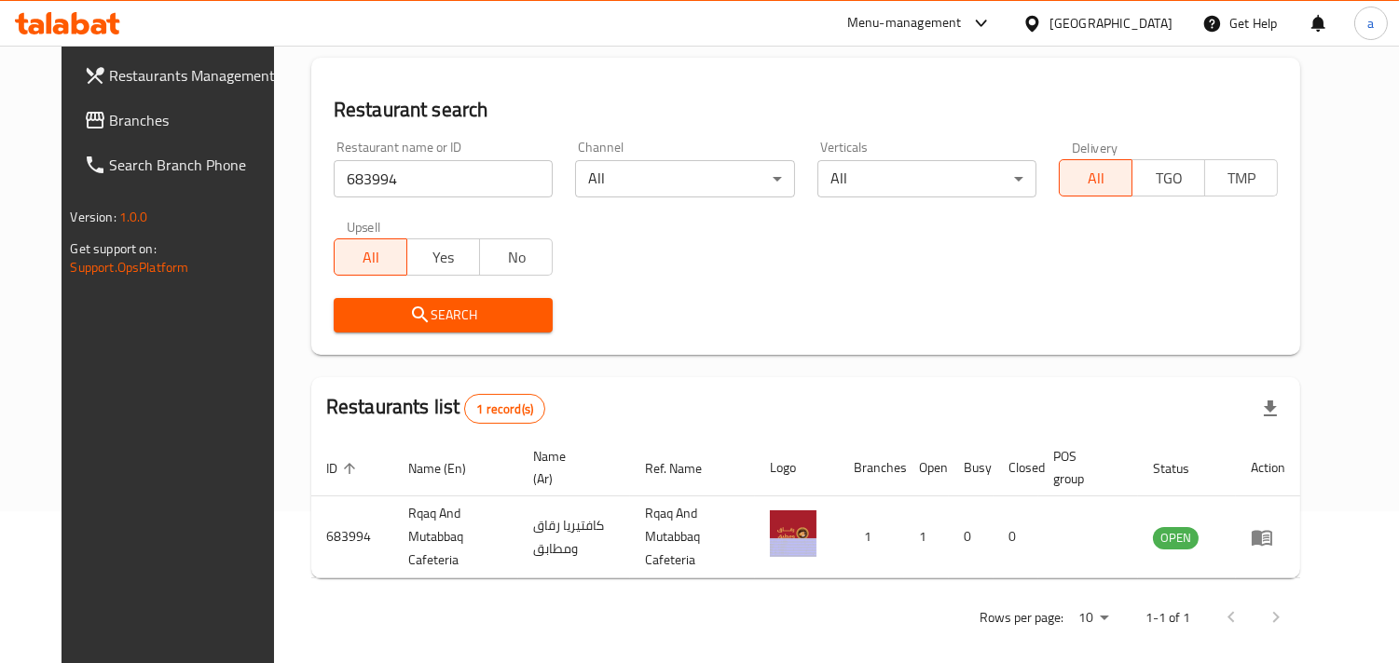
click at [1142, 11] on div "Qatar" at bounding box center [1097, 23] width 180 height 45
click at [1147, 22] on div "Qatar" at bounding box center [1110, 23] width 123 height 21
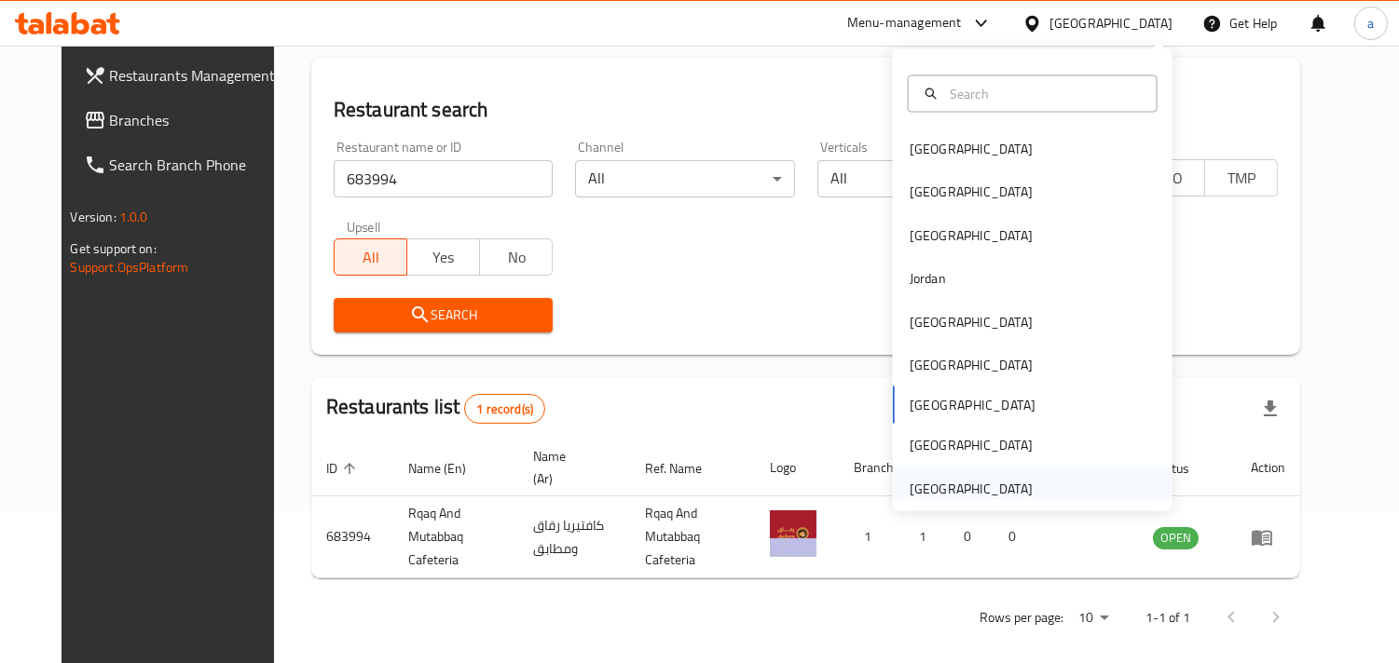
click at [944, 488] on div "[GEOGRAPHIC_DATA]" at bounding box center [970, 488] width 123 height 21
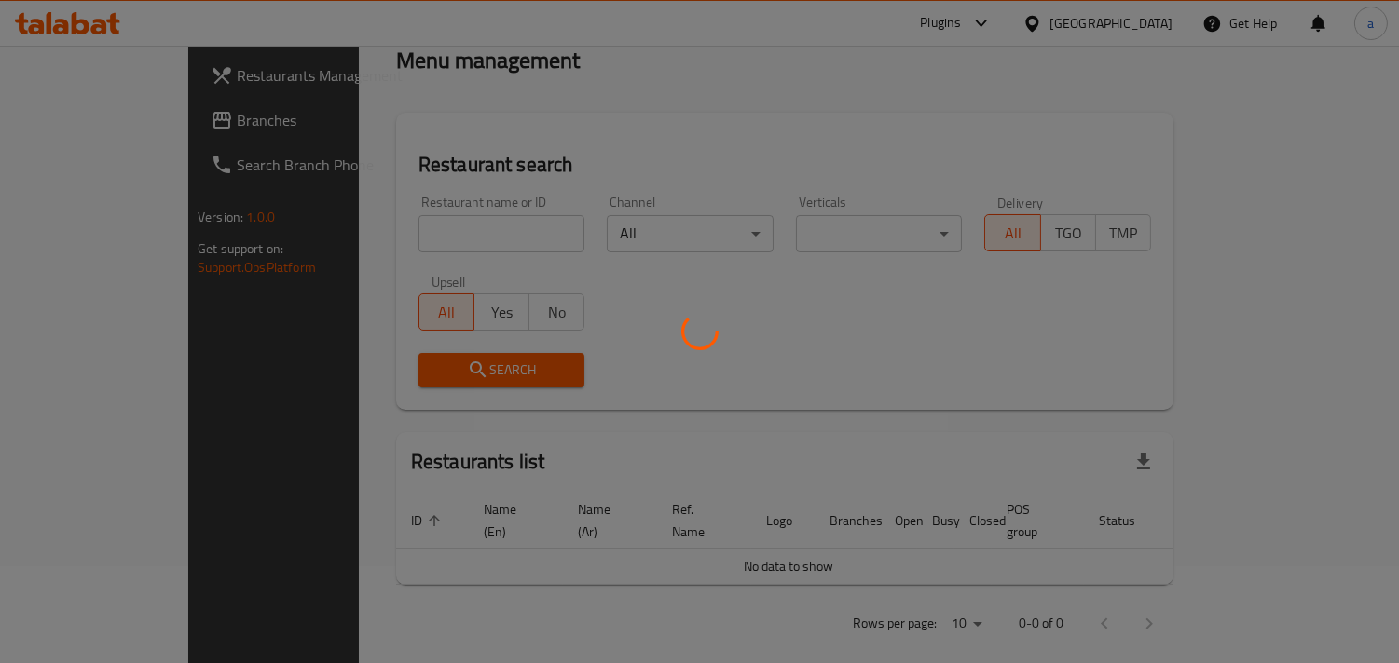
scroll to position [152, 0]
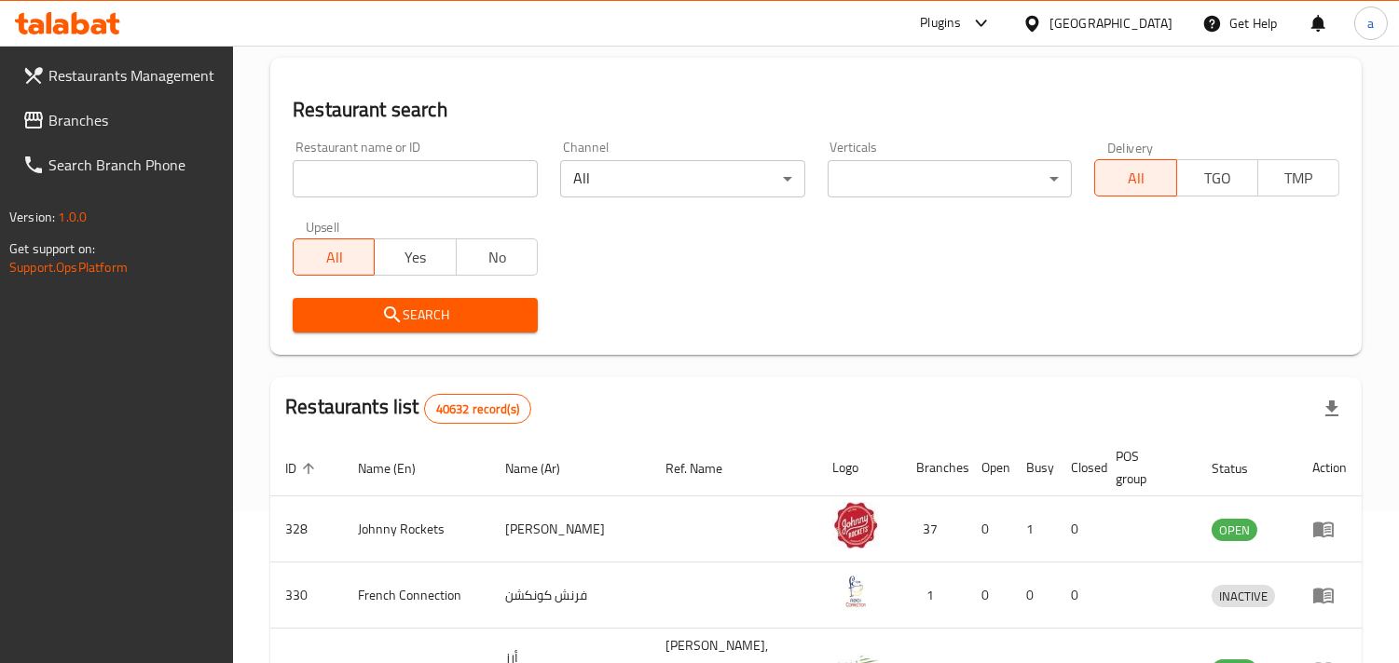
click at [105, 109] on span "Branches" at bounding box center [133, 120] width 171 height 22
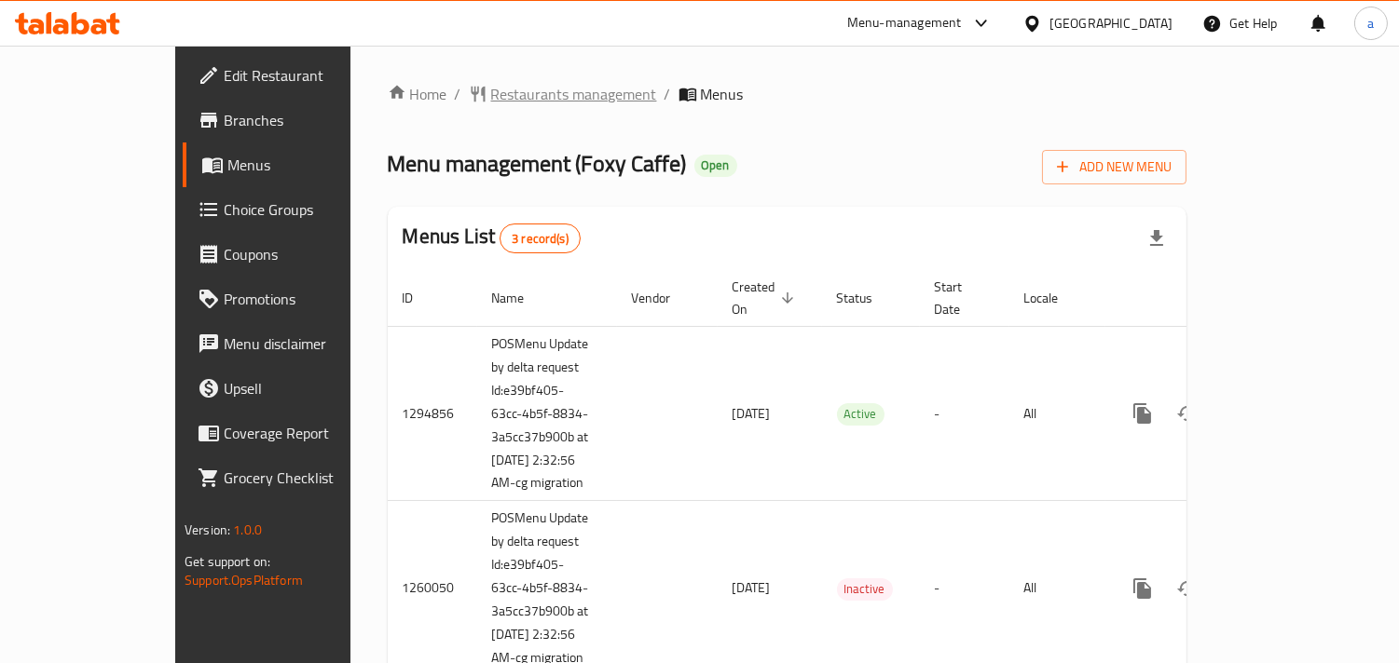
click at [491, 93] on span "Restaurants management" at bounding box center [574, 94] width 166 height 22
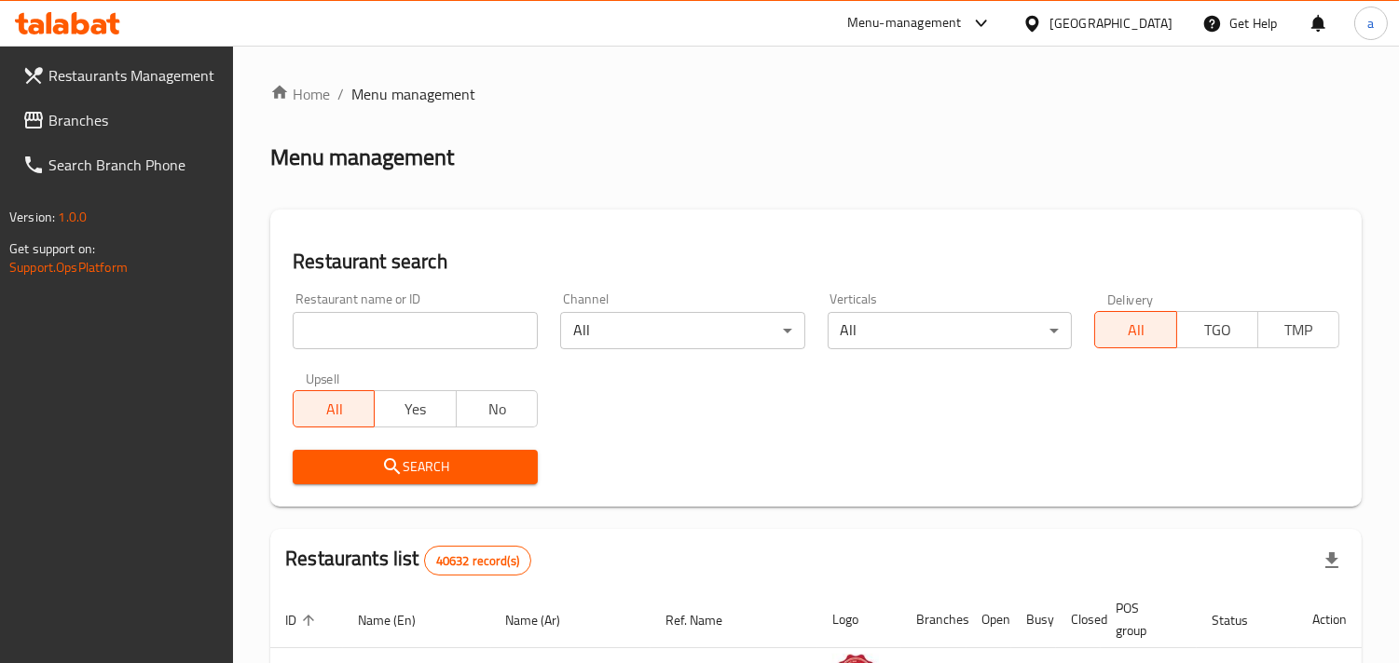
click at [370, 318] on input "search" at bounding box center [415, 330] width 245 height 37
paste input "20200"
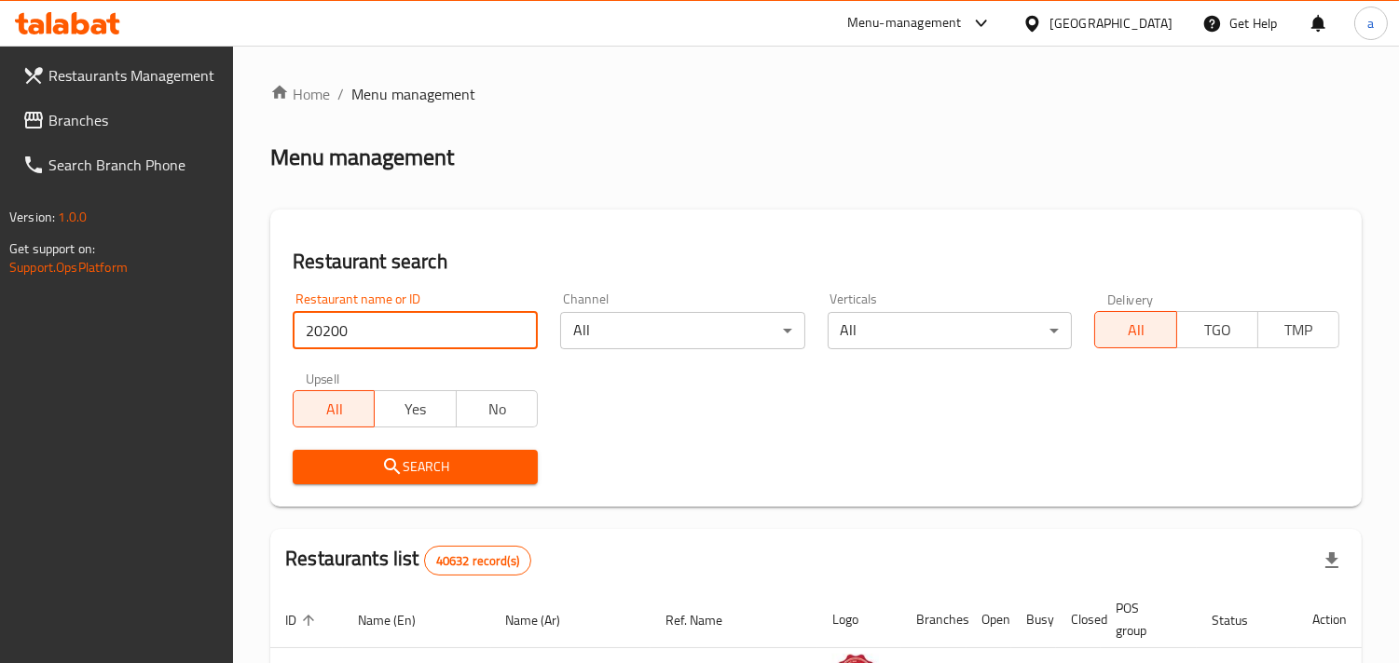
type input "20200"
click at [390, 467] on icon "submit" at bounding box center [392, 467] width 22 height 22
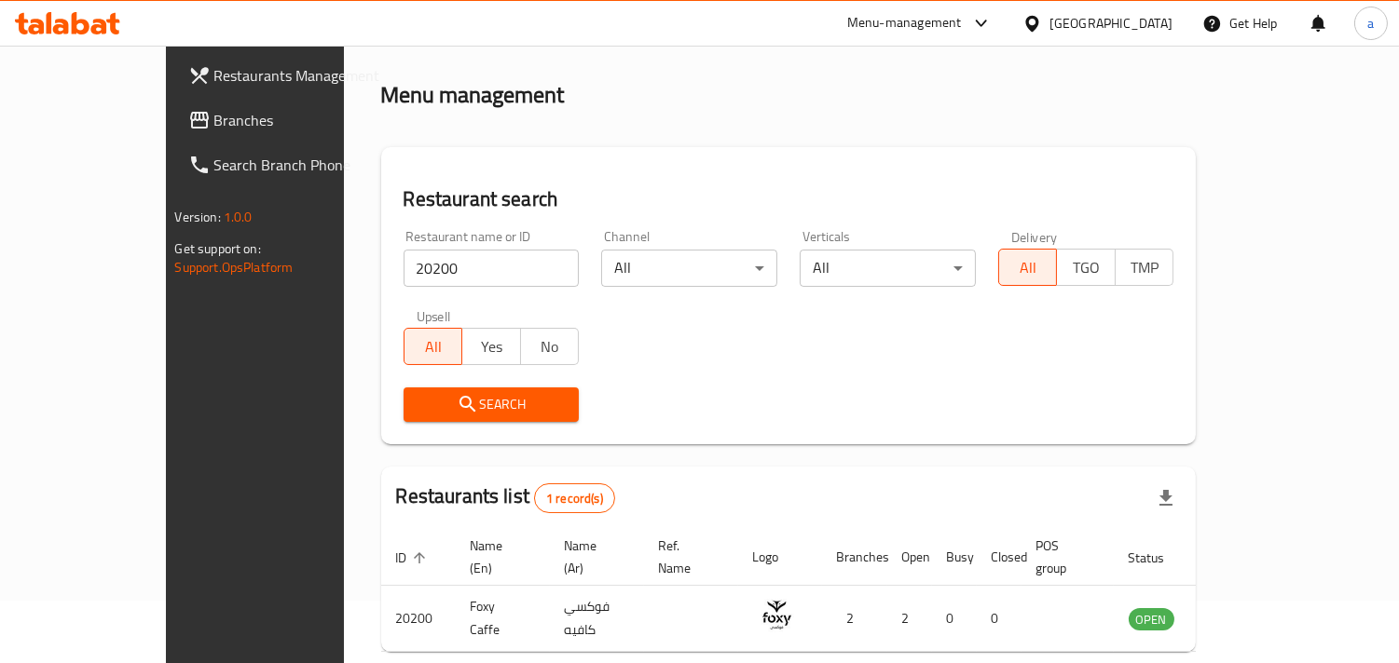
scroll to position [131, 0]
